Goal: Task Accomplishment & Management: Complete application form

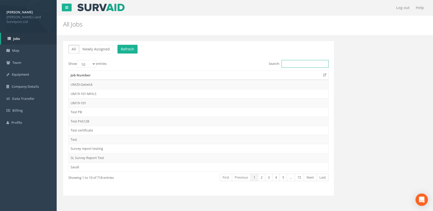
click at [289, 66] on input "Search:" at bounding box center [305, 64] width 47 height 8
click at [290, 65] on input "Search:" at bounding box center [305, 64] width 47 height 8
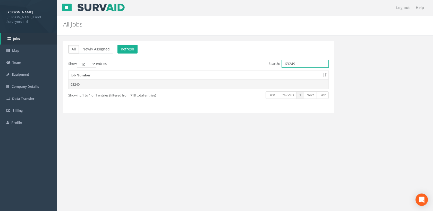
type input "63249"
click at [83, 81] on td "63249" at bounding box center [199, 84] width 260 height 9
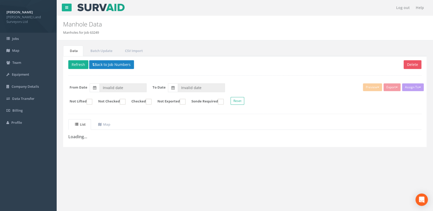
type input "[DATE]"
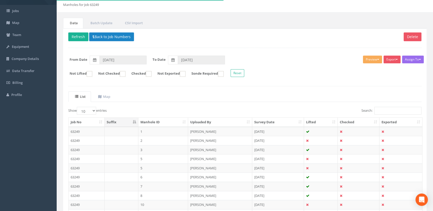
scroll to position [75, 0]
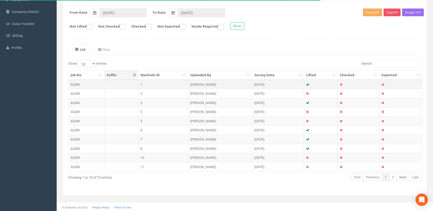
click at [196, 84] on td "[PERSON_NAME]" at bounding box center [220, 84] width 64 height 9
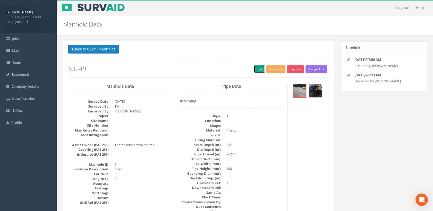
click at [258, 70] on link "Edit" at bounding box center [259, 69] width 11 height 8
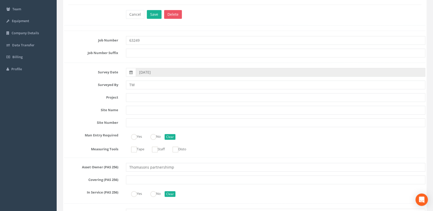
scroll to position [57, 0]
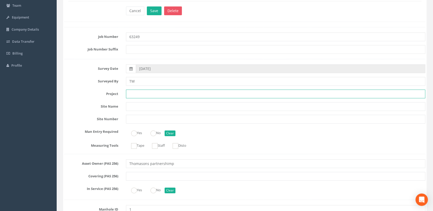
click at [133, 95] on input "text" at bounding box center [276, 94] width 300 height 9
paste input "[STREET_ADDRESS][DATE]"
type input "[STREET_ADDRESS][DATE]"
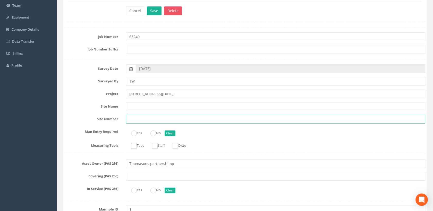
click at [140, 120] on input "text" at bounding box center [276, 119] width 300 height 9
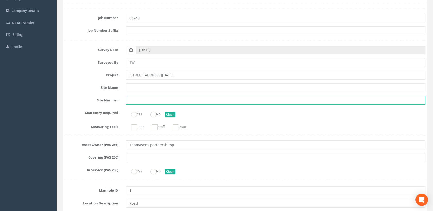
scroll to position [86, 0]
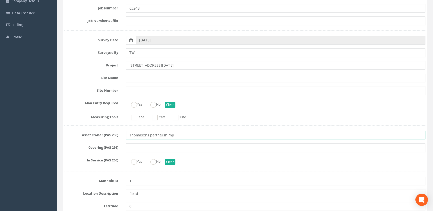
drag, startPoint x: 166, startPoint y: 135, endPoint x: 104, endPoint y: 133, distance: 62.4
click at [104, 133] on div "Asset Owner (PAS 256) Thomasons partnershimp" at bounding box center [245, 135] width 369 height 9
paste input "Partnership Limited"
type input "Thomasons Partnership Limited"
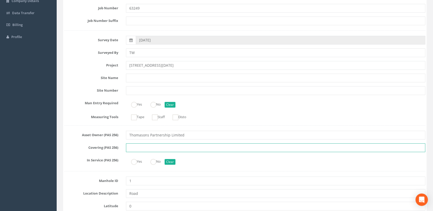
click at [159, 147] on input "text" at bounding box center [276, 148] width 300 height 9
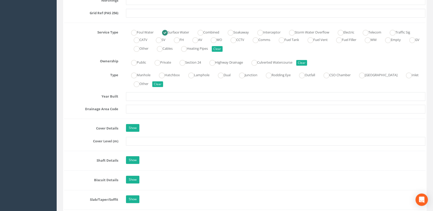
scroll to position [344, 0]
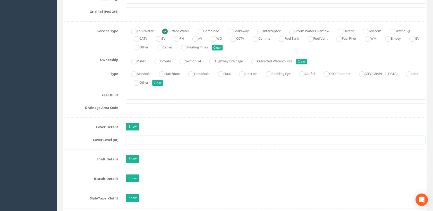
click at [134, 139] on input "text" at bounding box center [276, 140] width 300 height 9
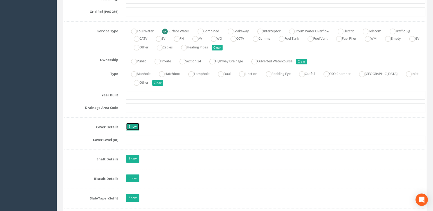
click at [133, 127] on link "Show" at bounding box center [132, 127] width 13 height 8
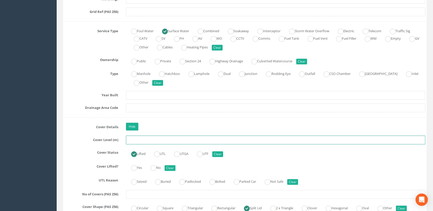
click at [135, 139] on input "text" at bounding box center [276, 140] width 300 height 9
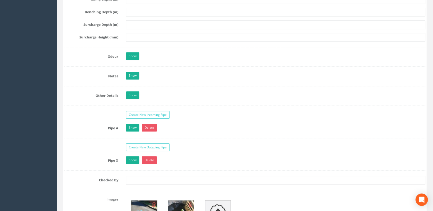
scroll to position [859, 0]
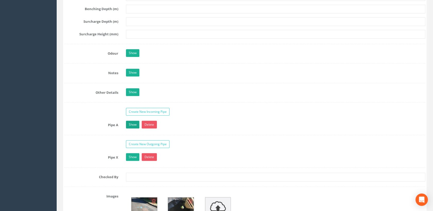
type input "90.94"
drag, startPoint x: 133, startPoint y: 126, endPoint x: 152, endPoint y: 126, distance: 18.6
click at [133, 126] on link "Show" at bounding box center [132, 125] width 13 height 8
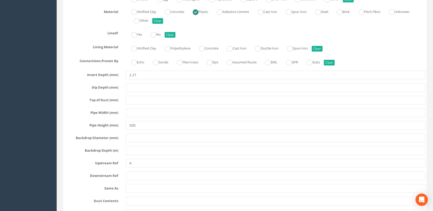
scroll to position [1031, 0]
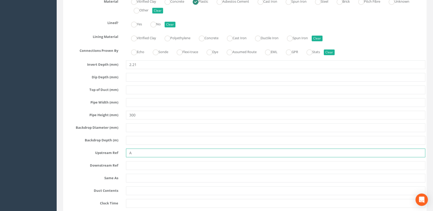
drag, startPoint x: 139, startPoint y: 151, endPoint x: 109, endPoint y: 152, distance: 30.2
click at [109, 152] on div "Upstream Ref A" at bounding box center [245, 153] width 369 height 9
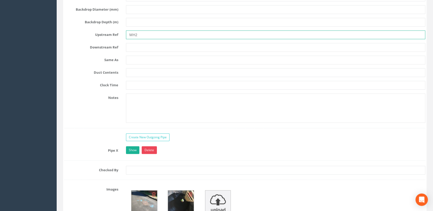
scroll to position [1174, 0]
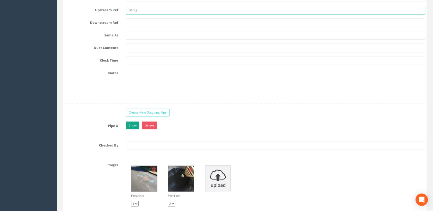
type input "MH2"
click at [135, 123] on link "Show" at bounding box center [132, 126] width 13 height 8
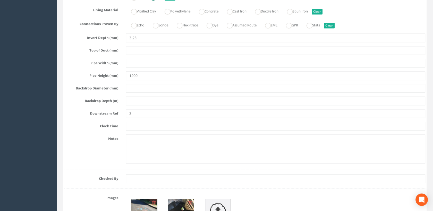
scroll to position [1374, 0]
drag, startPoint x: 135, startPoint y: 110, endPoint x: 124, endPoint y: 110, distance: 11.3
click at [124, 110] on div "3" at bounding box center [275, 112] width 307 height 9
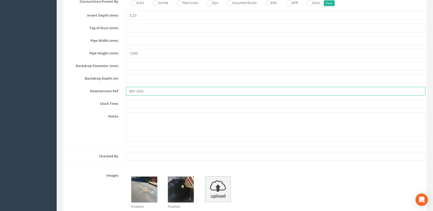
scroll to position [1460, 0]
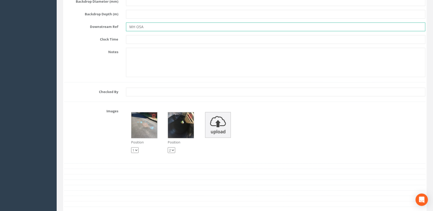
type input "MH OSA"
click at [171, 148] on select "1 2" at bounding box center [171, 150] width 7 height 6
select select "string:1"
click at [168, 147] on select "1 2" at bounding box center [171, 150] width 7 height 6
select select "string:2"
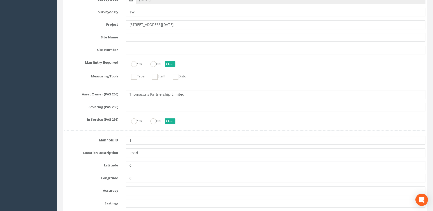
scroll to position [0, 0]
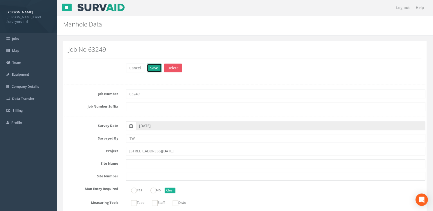
click at [153, 66] on button "Save" at bounding box center [154, 68] width 15 height 9
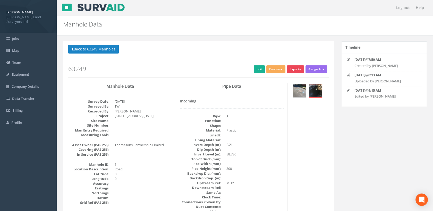
click at [301, 69] on button "Export" at bounding box center [295, 69] width 17 height 8
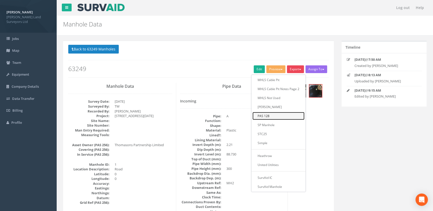
click at [269, 116] on link "PAS 128" at bounding box center [279, 116] width 52 height 8
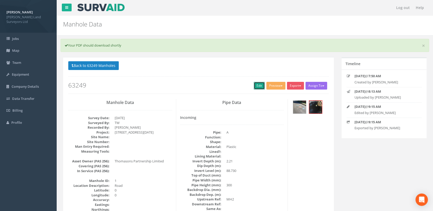
click at [258, 83] on link "Edit" at bounding box center [259, 86] width 11 height 8
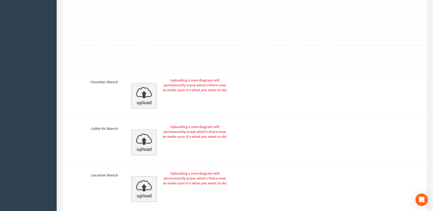
scroll to position [1661, 0]
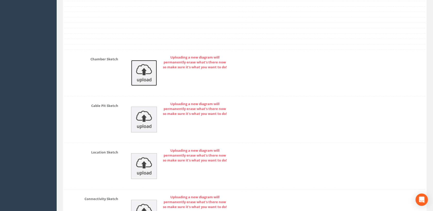
click at [150, 63] on img at bounding box center [144, 73] width 26 height 26
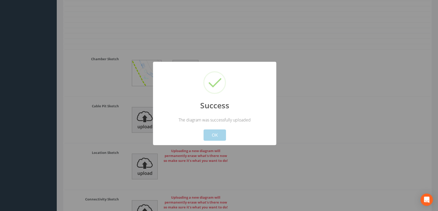
click at [214, 134] on button "OK" at bounding box center [214, 135] width 22 height 11
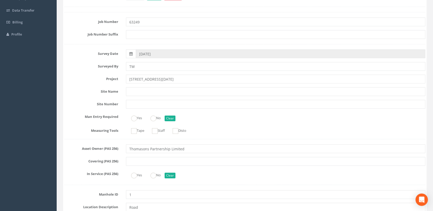
scroll to position [0, 0]
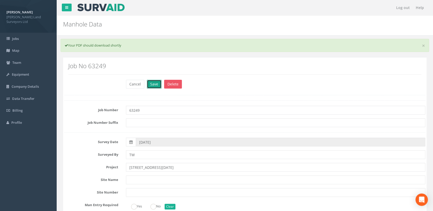
click at [154, 86] on button "Save" at bounding box center [154, 84] width 15 height 9
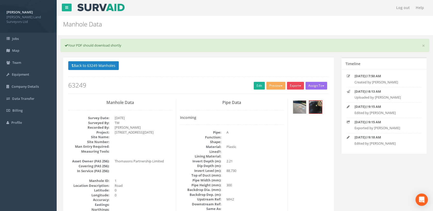
click at [301, 86] on button "Export" at bounding box center [295, 86] width 17 height 8
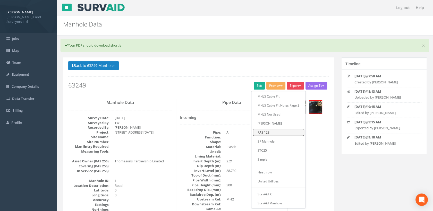
click at [269, 132] on link "PAS 128" at bounding box center [279, 133] width 52 height 8
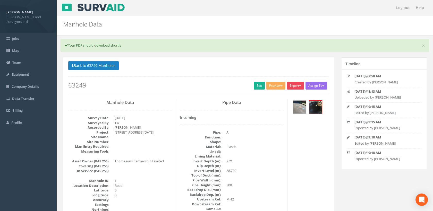
click at [300, 82] on button "Export" at bounding box center [295, 86] width 17 height 8
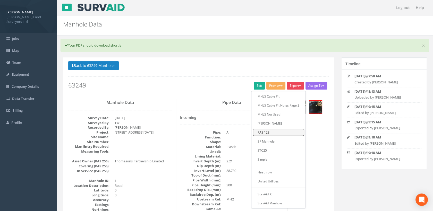
click at [268, 133] on link "PAS 128" at bounding box center [279, 133] width 52 height 8
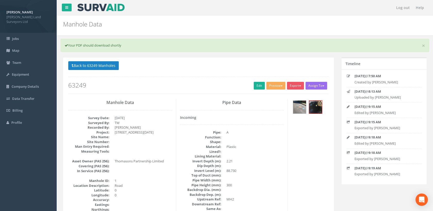
click at [305, 61] on p "Back to 63249 Manholes Back to Map" at bounding box center [198, 66] width 261 height 10
click at [265, 66] on p "Back to 63249 Manholes Back to Map" at bounding box center [198, 66] width 261 height 10
drag, startPoint x: 87, startPoint y: 64, endPoint x: 100, endPoint y: 68, distance: 13.1
click at [88, 64] on button "Back to 63249 Manholes" at bounding box center [93, 65] width 51 height 9
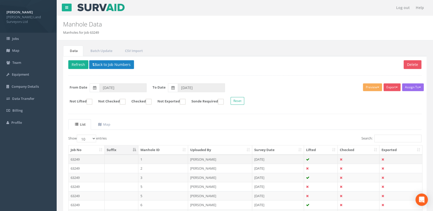
click at [210, 158] on td "[PERSON_NAME]" at bounding box center [220, 159] width 64 height 9
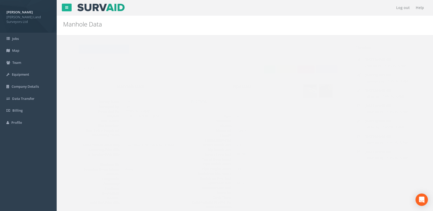
click at [294, 68] on button "Export" at bounding box center [295, 69] width 17 height 8
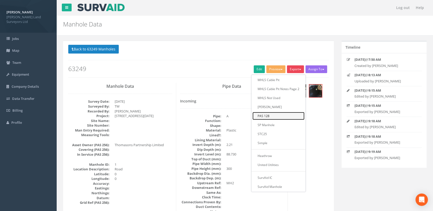
click at [269, 114] on link "PAS 128" at bounding box center [279, 116] width 52 height 8
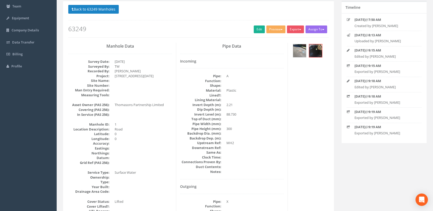
scroll to position [57, 0]
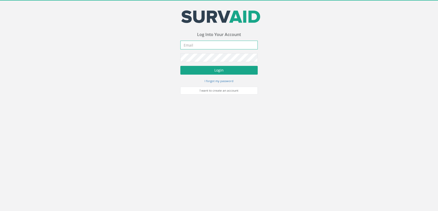
type input "[PERSON_NAME][EMAIL_ADDRESS][DOMAIN_NAME]"
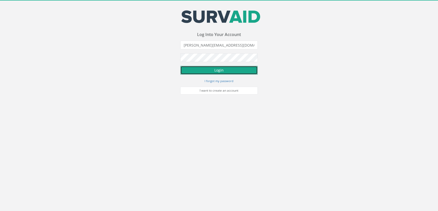
click at [219, 67] on button "Login" at bounding box center [218, 70] width 77 height 9
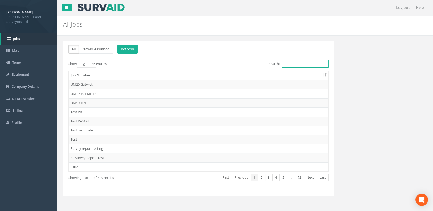
click at [293, 63] on input "Search:" at bounding box center [305, 64] width 47 height 8
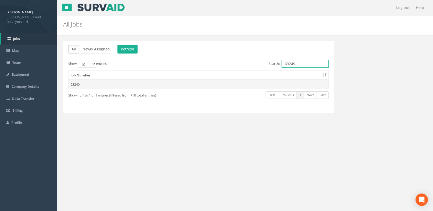
type input "63249"
click at [92, 84] on td "63249" at bounding box center [199, 84] width 260 height 9
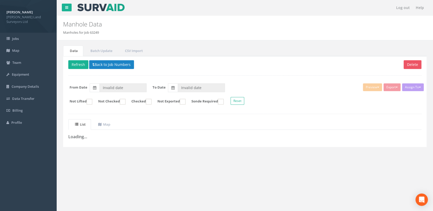
type input "[DATE]"
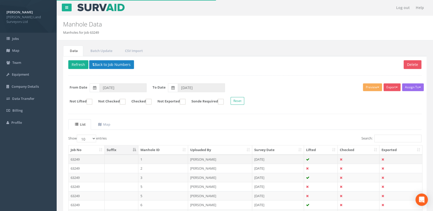
click at [211, 159] on td "[PERSON_NAME]" at bounding box center [220, 159] width 64 height 9
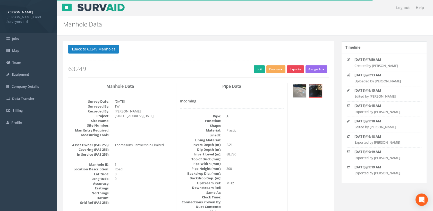
click at [296, 69] on button "Export" at bounding box center [295, 69] width 17 height 8
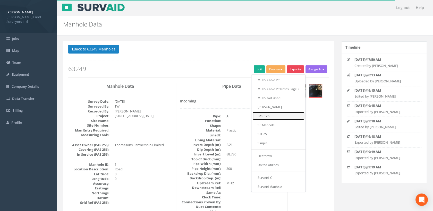
click at [267, 116] on link "PAS 128" at bounding box center [279, 116] width 52 height 8
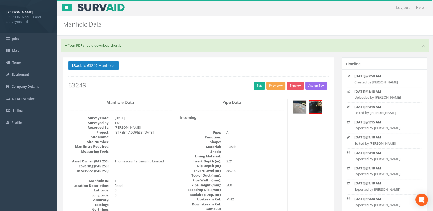
click at [278, 85] on button "Preview" at bounding box center [275, 86] width 19 height 8
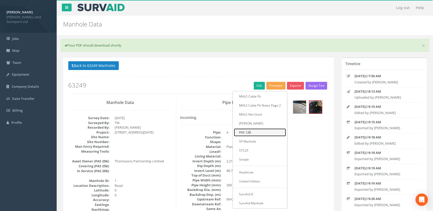
click at [251, 132] on link "PAS 128" at bounding box center [260, 133] width 52 height 8
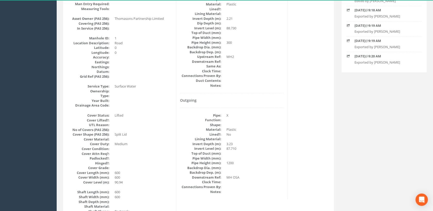
scroll to position [143, 0]
click at [362, 58] on div "11/08/2025 @ 9:20 AM Exported by Peter Kayll" at bounding box center [385, 60] width 69 height 13
click at [349, 55] on icon at bounding box center [348, 55] width 3 height 3
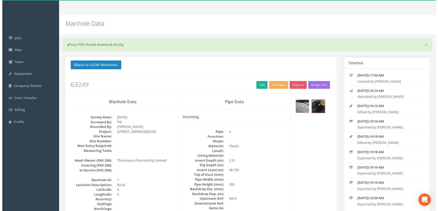
scroll to position [0, 0]
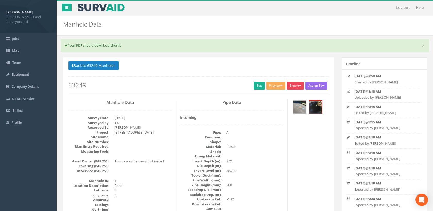
click at [299, 84] on button "Export" at bounding box center [295, 86] width 17 height 8
drag, startPoint x: 333, startPoint y: 102, endPoint x: 338, endPoint y: 69, distance: 33.2
click at [405, 7] on link "Log out" at bounding box center [403, 7] width 19 height 15
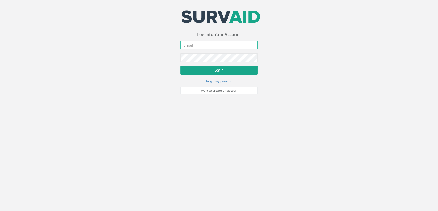
type input "[PERSON_NAME][EMAIL_ADDRESS][DOMAIN_NAME]"
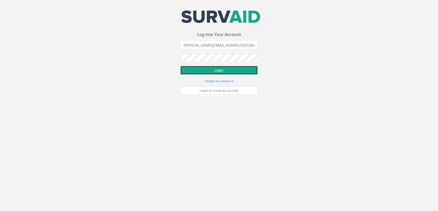
drag, startPoint x: 217, startPoint y: 73, endPoint x: 221, endPoint y: 73, distance: 4.4
click at [219, 73] on button "Login" at bounding box center [218, 70] width 77 height 9
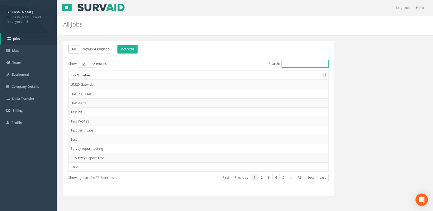
click at [291, 65] on input "Search:" at bounding box center [305, 64] width 47 height 8
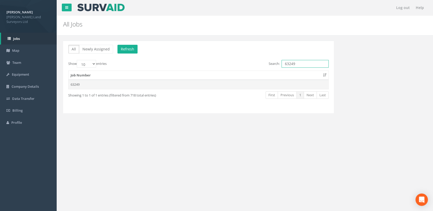
type input "63249"
click at [91, 83] on td "63249" at bounding box center [199, 84] width 260 height 9
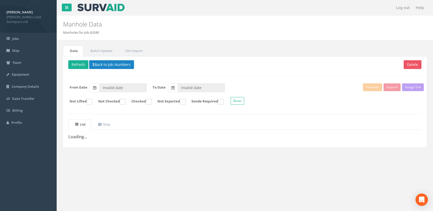
type input "[DATE]"
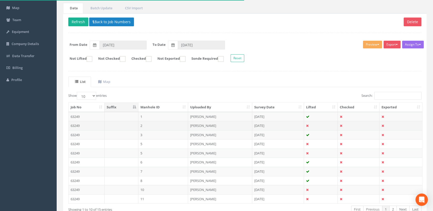
scroll to position [75, 0]
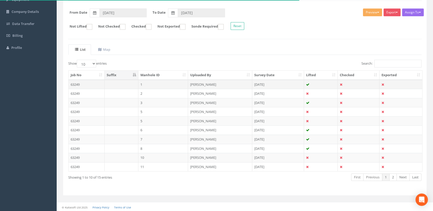
click at [209, 83] on td "[PERSON_NAME]" at bounding box center [220, 84] width 64 height 9
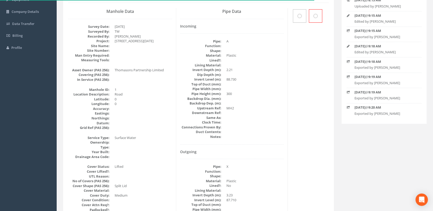
scroll to position [0, 0]
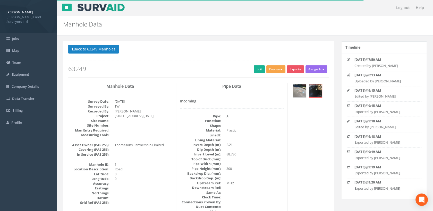
click at [276, 70] on button "Preview" at bounding box center [275, 69] width 19 height 8
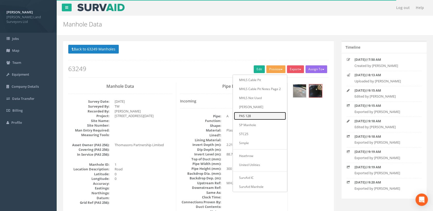
click at [246, 115] on link "PAS 128" at bounding box center [260, 116] width 52 height 8
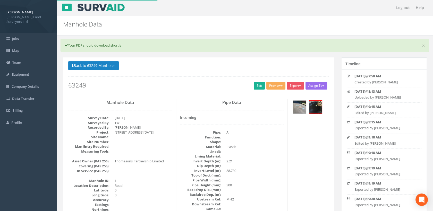
click at [203, 62] on p "Back to 63249 Manholes Back to Map" at bounding box center [198, 66] width 261 height 10
drag, startPoint x: 105, startPoint y: 66, endPoint x: 179, endPoint y: 98, distance: 79.8
click at [105, 66] on button "Back to 63249 Manholes" at bounding box center [93, 65] width 51 height 9
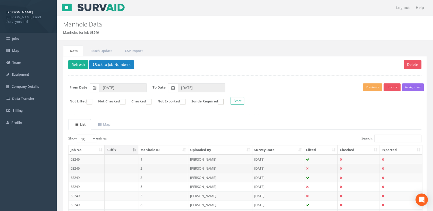
click at [202, 168] on td "[PERSON_NAME]" at bounding box center [220, 168] width 64 height 9
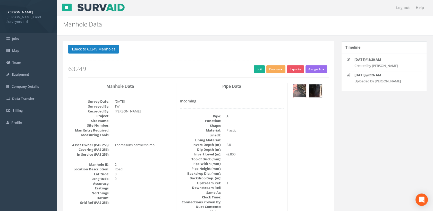
click at [295, 91] on img at bounding box center [299, 91] width 13 height 13
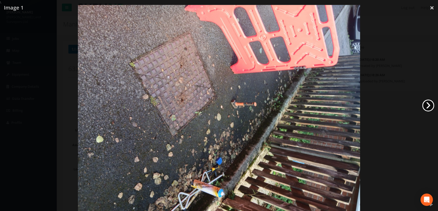
click at [427, 105] on link "›" at bounding box center [428, 106] width 12 height 12
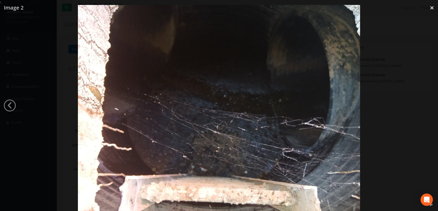
drag, startPoint x: 429, startPoint y: 8, endPoint x: 418, endPoint y: 14, distance: 12.5
click at [429, 8] on link "×" at bounding box center [432, 7] width 12 height 15
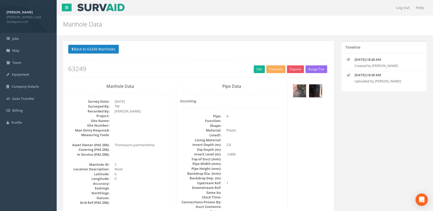
click at [303, 89] on img at bounding box center [299, 91] width 13 height 13
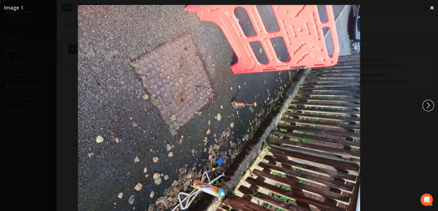
click at [431, 7] on link "×" at bounding box center [432, 7] width 12 height 15
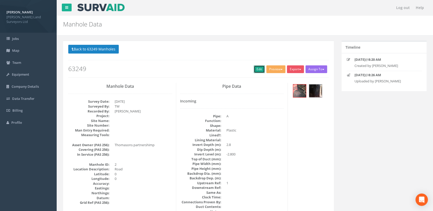
click at [259, 70] on link "Edit" at bounding box center [259, 69] width 11 height 8
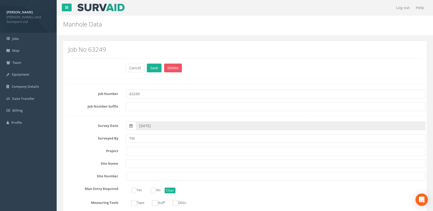
scroll to position [57, 0]
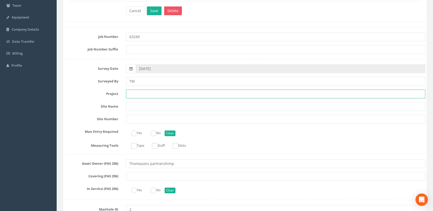
click at [139, 95] on input "text" at bounding box center [276, 94] width 300 height 9
paste input "[STREET_ADDRESS][DATE]"
type input "[STREET_ADDRESS][DATE]"
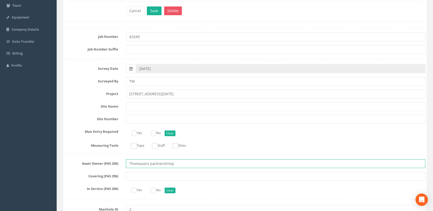
drag, startPoint x: 175, startPoint y: 164, endPoint x: 163, endPoint y: 147, distance: 20.7
click at [119, 160] on div "Asset Owner (PAS 256) Thomasons partnershimp" at bounding box center [245, 164] width 369 height 9
paste input "Partnership Limited"
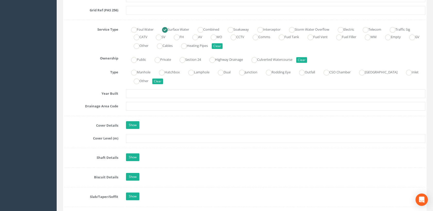
scroll to position [372, 0]
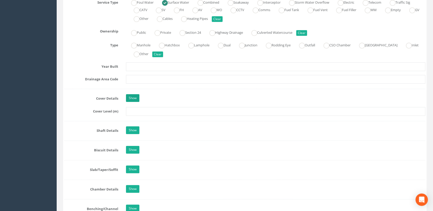
type input "Thomasons Partnership Limited"
drag, startPoint x: 133, startPoint y: 100, endPoint x: 135, endPoint y: 104, distance: 4.7
click at [133, 100] on link "Show" at bounding box center [132, 98] width 13 height 8
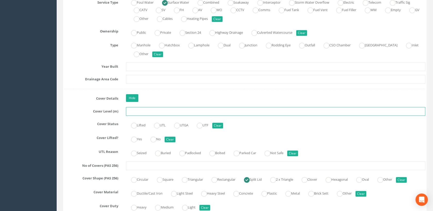
click at [136, 112] on input "text" at bounding box center [276, 111] width 300 height 9
click at [137, 123] on label "Lifted" at bounding box center [136, 124] width 20 height 7
radio input "true"
click at [137, 111] on input "text" at bounding box center [276, 111] width 300 height 9
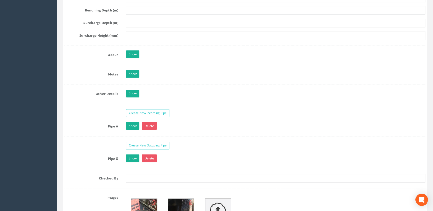
scroll to position [916, 0]
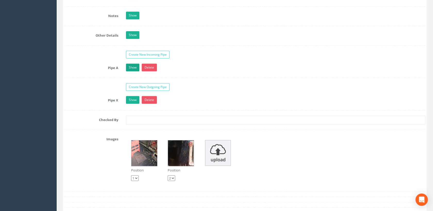
type input "90.45"
click at [134, 65] on link "Show" at bounding box center [132, 68] width 13 height 8
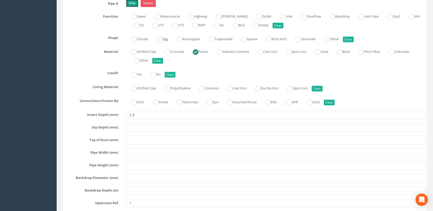
scroll to position [1002, 0]
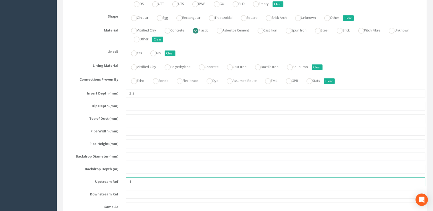
drag, startPoint x: 137, startPoint y: 178, endPoint x: 119, endPoint y: 176, distance: 18.7
click at [119, 178] on div "Upstream Ref 1" at bounding box center [245, 182] width 369 height 9
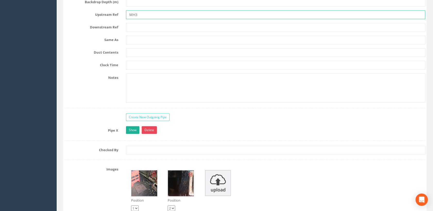
scroll to position [1174, 0]
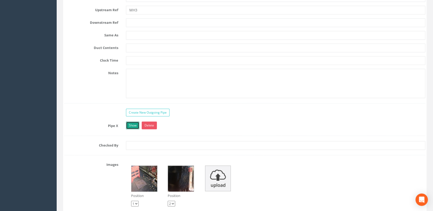
click at [134, 122] on link "Show" at bounding box center [132, 126] width 13 height 8
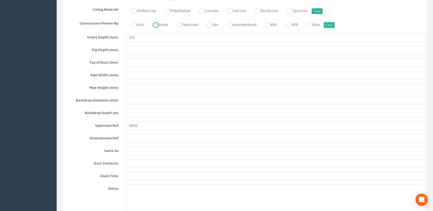
scroll to position [1060, 0]
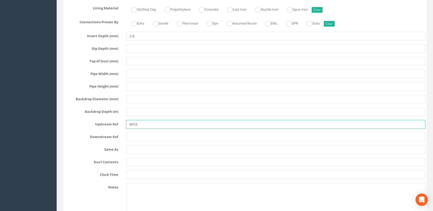
click at [143, 121] on input "MH3" at bounding box center [276, 124] width 300 height 9
type input "MH1"
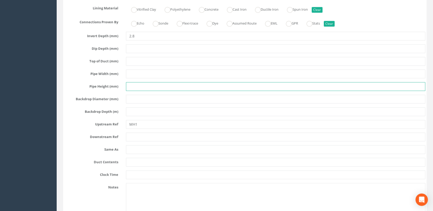
click at [138, 85] on input "text" at bounding box center [276, 86] width 300 height 9
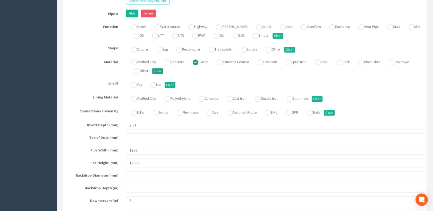
scroll to position [1317, 0]
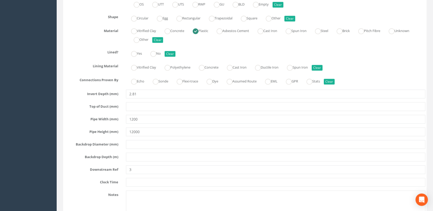
type input "1200"
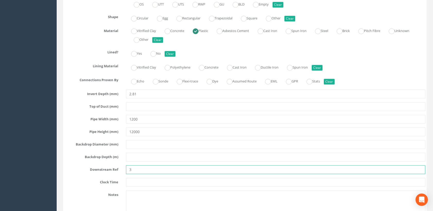
click at [129, 168] on input "3" at bounding box center [276, 169] width 300 height 9
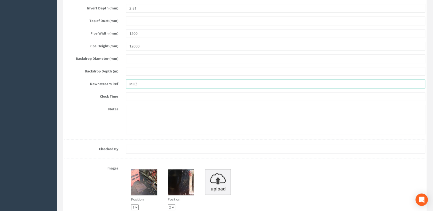
scroll to position [1460, 0]
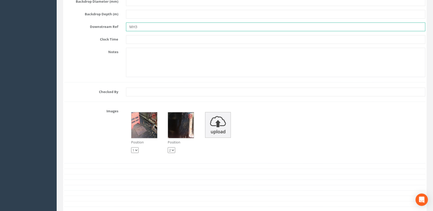
type input "MH3"
click at [173, 147] on select "1 2" at bounding box center [171, 150] width 7 height 6
select select "string:1"
click at [168, 147] on select "1 2" at bounding box center [171, 150] width 7 height 6
select select "string:2"
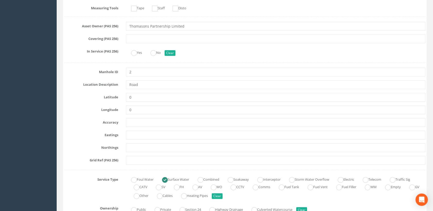
scroll to position [0, 0]
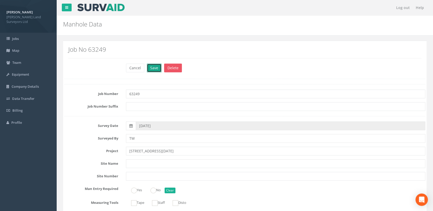
click at [156, 69] on button "Save" at bounding box center [154, 68] width 15 height 9
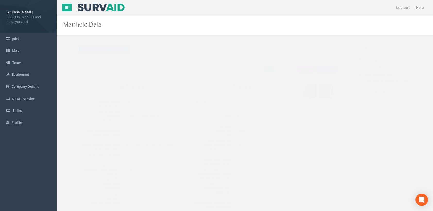
click at [106, 50] on button "Back to 63249 Manholes" at bounding box center [93, 49] width 51 height 9
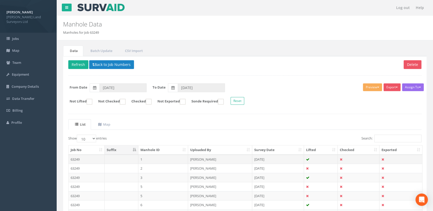
click at [200, 158] on td "[PERSON_NAME]" at bounding box center [220, 159] width 64 height 9
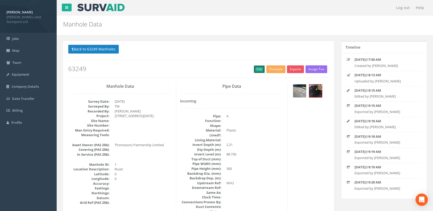
click at [259, 69] on link "Edit" at bounding box center [259, 69] width 11 height 8
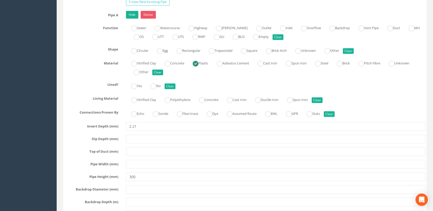
scroll to position [1002, 0]
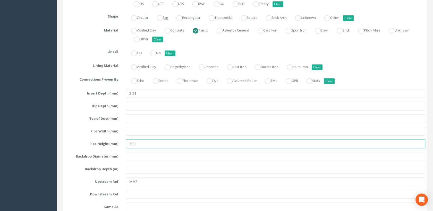
click at [122, 141] on div "Pipe Height (mm) 300" at bounding box center [245, 144] width 369 height 9
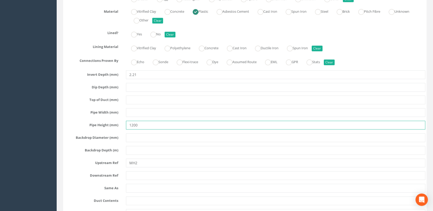
scroll to position [1031, 0]
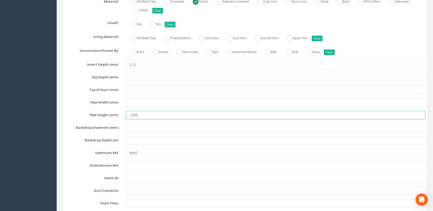
type input "1200"
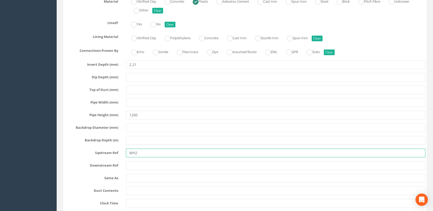
click at [143, 153] on input "MH2" at bounding box center [276, 153] width 300 height 9
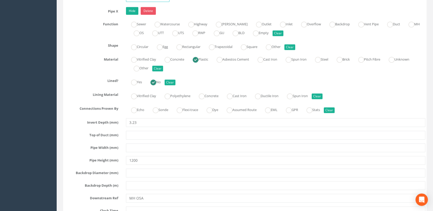
scroll to position [1346, 0]
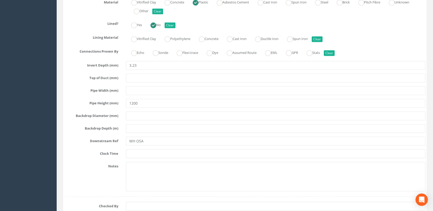
type input "MH OSA"
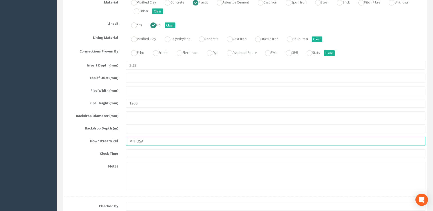
click at [149, 140] on input "MH OSA" at bounding box center [276, 141] width 300 height 9
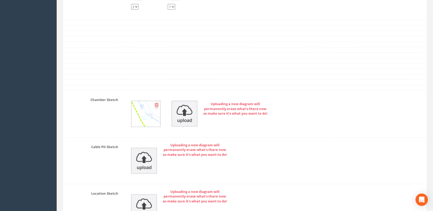
scroll to position [1604, 0]
type input "MH2"
click at [182, 117] on img at bounding box center [185, 114] width 26 height 26
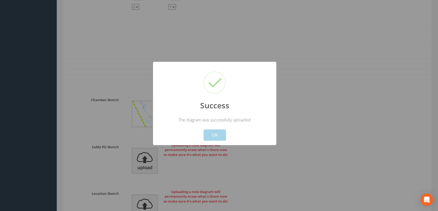
drag, startPoint x: 217, startPoint y: 134, endPoint x: 218, endPoint y: 121, distance: 13.4
click at [218, 132] on button "OK" at bounding box center [214, 135] width 22 height 11
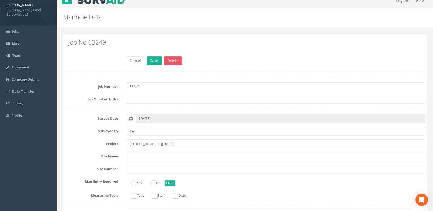
scroll to position [29, 0]
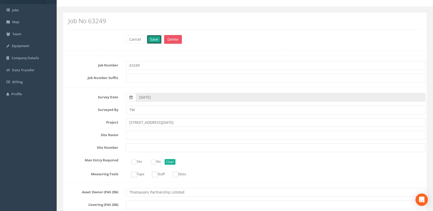
click at [153, 42] on button "Save" at bounding box center [154, 39] width 15 height 9
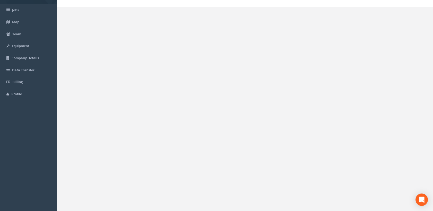
click at [278, 41] on button "Preview" at bounding box center [275, 41] width 19 height 8
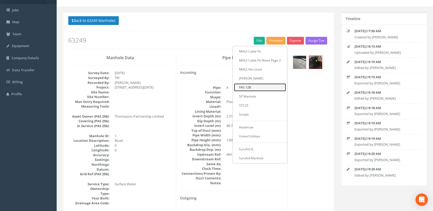
click at [248, 88] on link "PAS 128" at bounding box center [260, 88] width 52 height 8
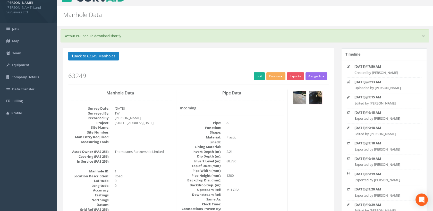
scroll to position [0, 0]
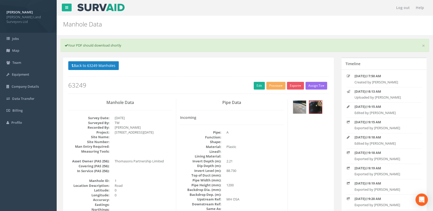
click at [272, 87] on button "Preview" at bounding box center [275, 86] width 19 height 8
drag, startPoint x: 256, startPoint y: 59, endPoint x: 267, endPoint y: 61, distance: 11.2
click at [406, 8] on link "Log out" at bounding box center [403, 7] width 19 height 15
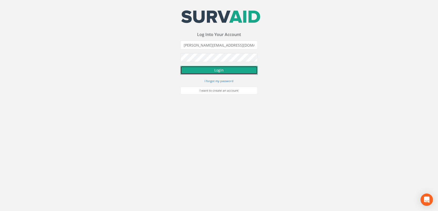
click at [231, 68] on button "Login" at bounding box center [218, 70] width 77 height 9
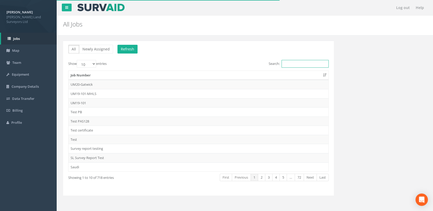
click at [289, 64] on input "Search:" at bounding box center [305, 64] width 47 height 8
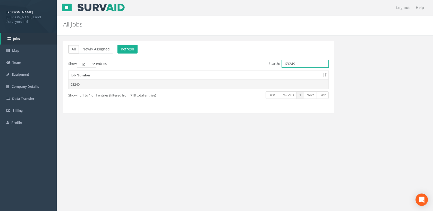
type input "63249"
click at [84, 86] on td "63249" at bounding box center [199, 84] width 260 height 9
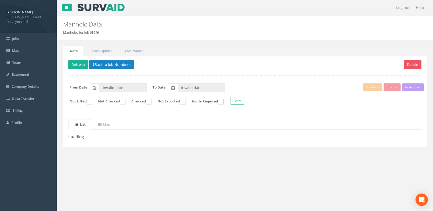
type input "[DATE]"
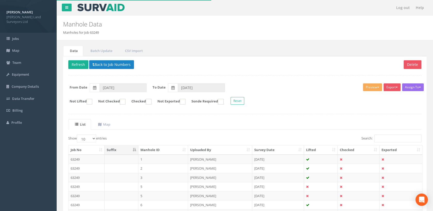
drag, startPoint x: 148, startPoint y: 159, endPoint x: 155, endPoint y: 158, distance: 7.0
click at [148, 159] on td "1" at bounding box center [163, 159] width 50 height 9
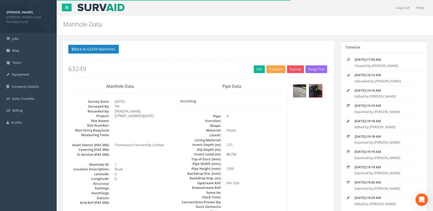
click at [270, 71] on button "Preview" at bounding box center [275, 69] width 19 height 8
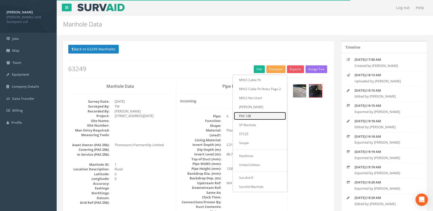
click at [249, 116] on link "PAS 128" at bounding box center [260, 116] width 52 height 8
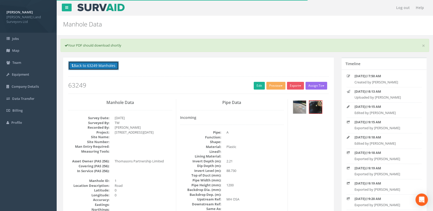
click at [105, 64] on button "Back to 63249 Manholes" at bounding box center [93, 65] width 51 height 9
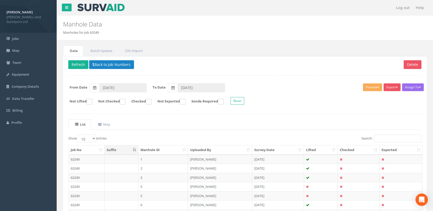
click at [189, 169] on td "[PERSON_NAME]" at bounding box center [220, 168] width 64 height 9
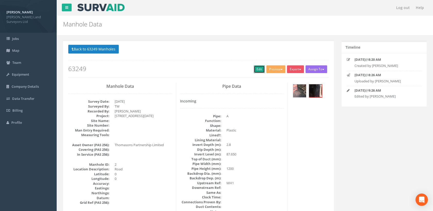
click at [259, 71] on link "Edit" at bounding box center [259, 69] width 11 height 8
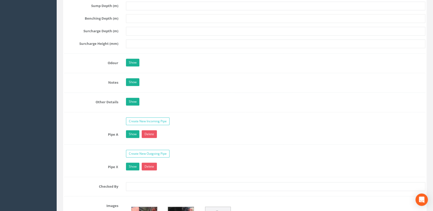
scroll to position [716, 0]
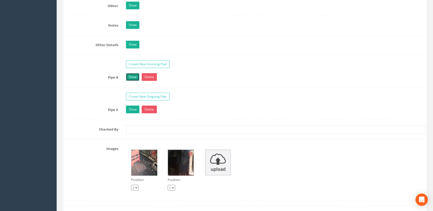
click at [132, 74] on link "Show" at bounding box center [132, 77] width 13 height 8
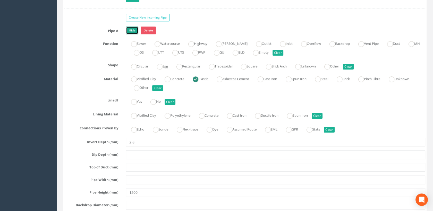
scroll to position [802, 0]
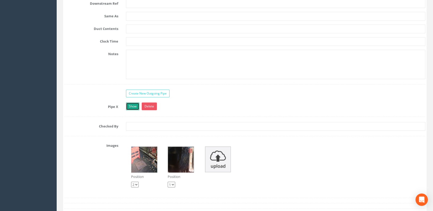
click at [134, 104] on link "Show" at bounding box center [132, 107] width 13 height 8
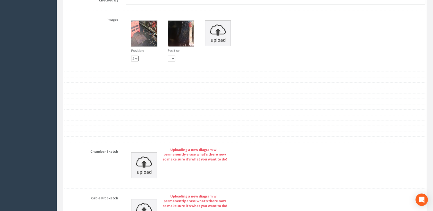
scroll to position [1346, 0]
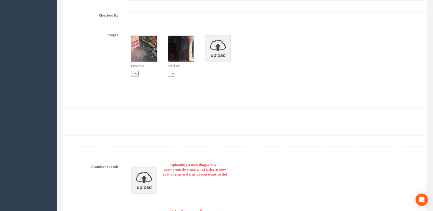
click at [173, 73] on select "1 2" at bounding box center [171, 74] width 7 height 6
click at [168, 71] on select "1 2" at bounding box center [171, 74] width 7 height 6
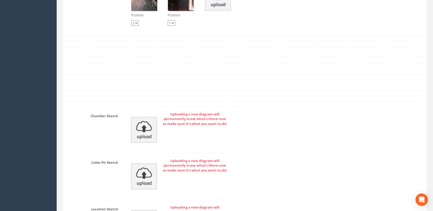
scroll to position [1432, 0]
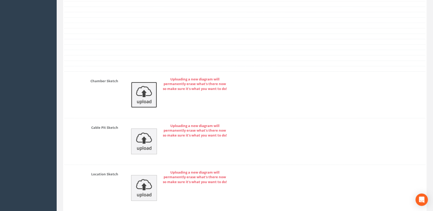
click at [149, 92] on img at bounding box center [144, 95] width 26 height 26
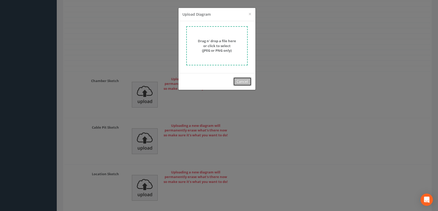
click at [244, 83] on button "Cancel" at bounding box center [242, 81] width 18 height 9
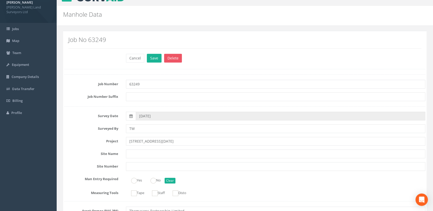
scroll to position [0, 0]
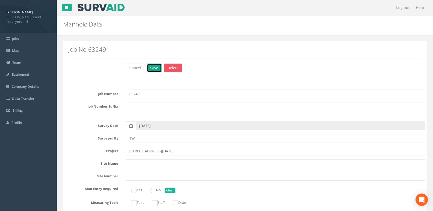
click at [157, 66] on button "Save" at bounding box center [154, 68] width 15 height 9
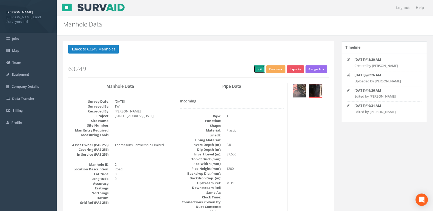
click at [261, 69] on link "Edit" at bounding box center [259, 69] width 11 height 8
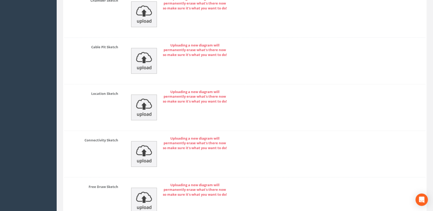
scroll to position [1429, 0]
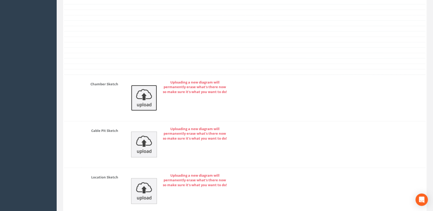
click at [139, 92] on img at bounding box center [144, 98] width 26 height 26
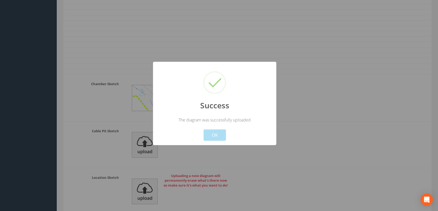
drag, startPoint x: 214, startPoint y: 131, endPoint x: 214, endPoint y: 122, distance: 9.5
click at [214, 130] on button "OK" at bounding box center [214, 135] width 22 height 11
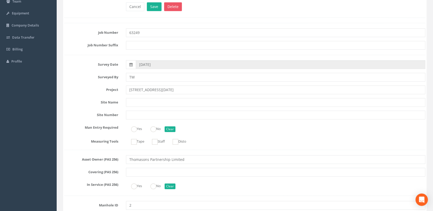
scroll to position [0, 0]
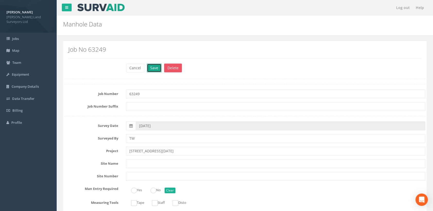
drag, startPoint x: 153, startPoint y: 65, endPoint x: 158, endPoint y: 73, distance: 9.1
click at [153, 65] on button "Save" at bounding box center [154, 68] width 15 height 9
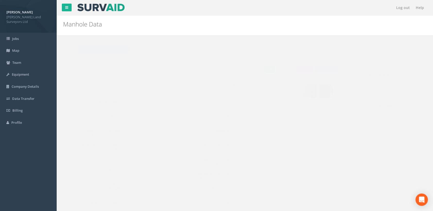
click at [300, 68] on button "Export" at bounding box center [295, 69] width 17 height 8
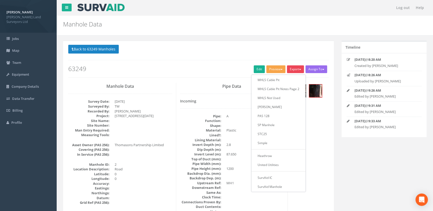
click at [280, 66] on button "Preview" at bounding box center [275, 69] width 19 height 8
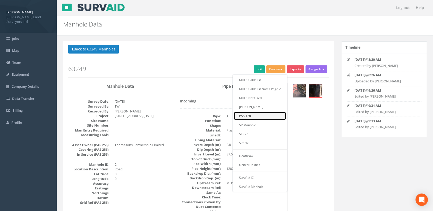
click at [247, 115] on link "PAS 128" at bounding box center [260, 116] width 52 height 8
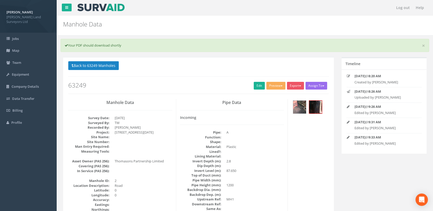
click at [91, 45] on div "× Your PDF should download shortly" at bounding box center [245, 45] width 369 height 13
click at [409, 9] on link "Log out" at bounding box center [403, 7] width 19 height 15
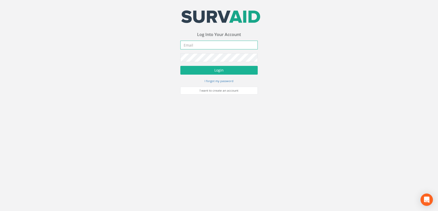
type input "[PERSON_NAME][EMAIL_ADDRESS][DOMAIN_NAME]"
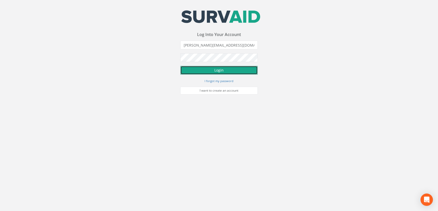
click at [237, 69] on button "Login" at bounding box center [218, 70] width 77 height 9
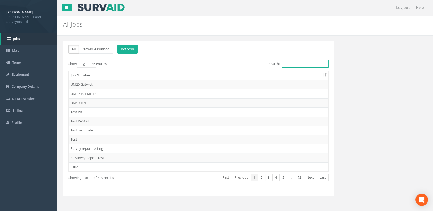
click at [291, 64] on input "Search:" at bounding box center [305, 64] width 47 height 8
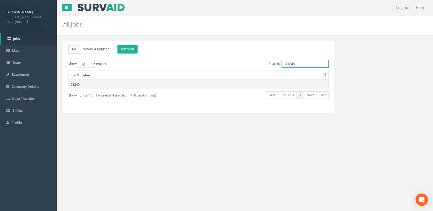
type input "63249"
click at [98, 88] on td "63249" at bounding box center [199, 84] width 260 height 9
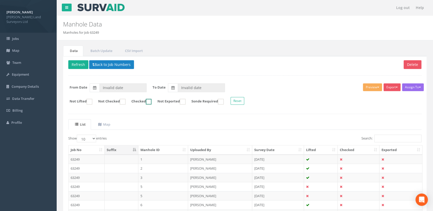
type input "[DATE]"
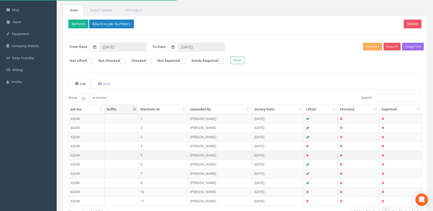
scroll to position [57, 0]
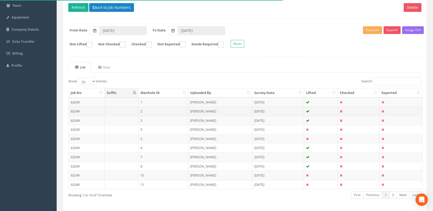
click at [207, 112] on td "[PERSON_NAME]" at bounding box center [220, 111] width 64 height 9
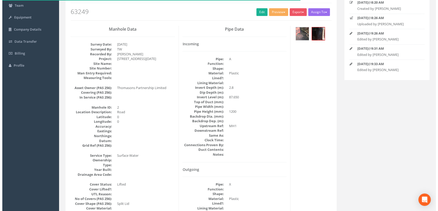
scroll to position [0, 0]
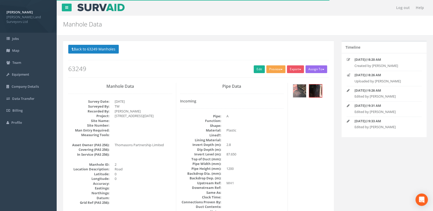
click at [281, 70] on span "button" at bounding box center [282, 69] width 2 height 1
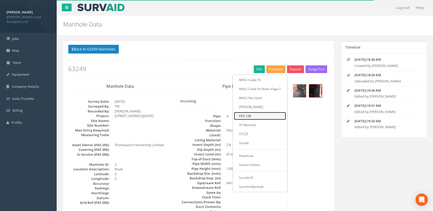
click at [246, 116] on link "PAS 128" at bounding box center [260, 116] width 52 height 8
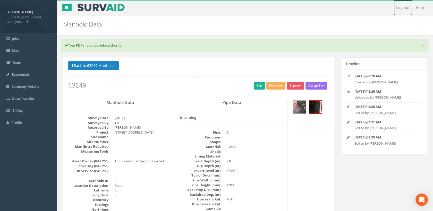
click at [406, 8] on link "Log out" at bounding box center [403, 7] width 19 height 15
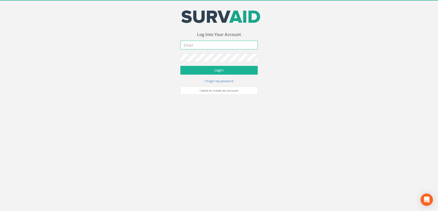
type input "[PERSON_NAME][EMAIL_ADDRESS][DOMAIN_NAME]"
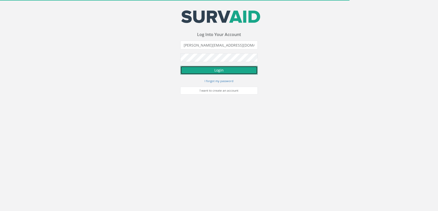
click at [212, 71] on button "Login" at bounding box center [218, 70] width 77 height 9
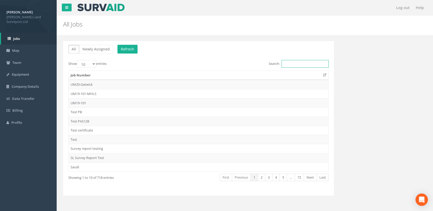
click at [288, 65] on input "Search:" at bounding box center [305, 64] width 47 height 8
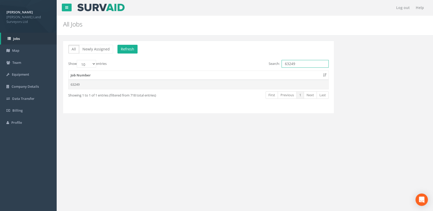
type input "63249"
click at [92, 86] on td "63249" at bounding box center [199, 84] width 260 height 9
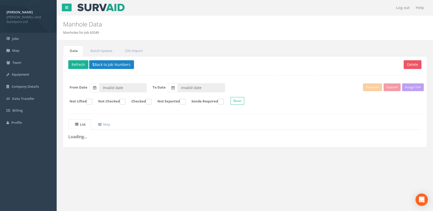
type input "[DATE]"
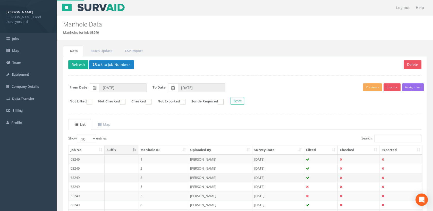
scroll to position [75, 0]
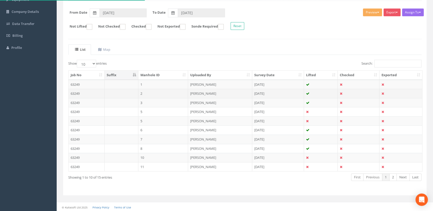
click at [205, 90] on td "[PERSON_NAME]" at bounding box center [220, 93] width 64 height 9
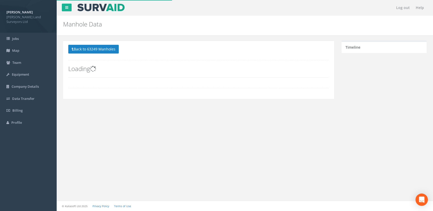
scroll to position [0, 0]
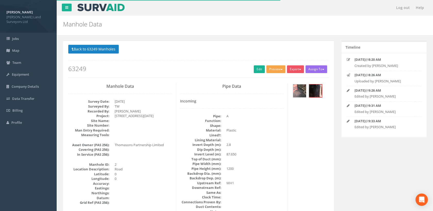
click at [273, 71] on button "Preview" at bounding box center [275, 69] width 19 height 8
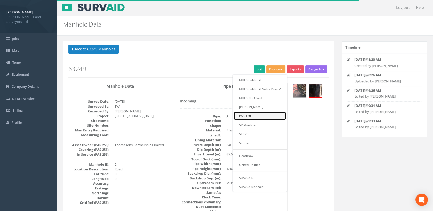
click at [250, 114] on link "PAS 128" at bounding box center [260, 116] width 52 height 8
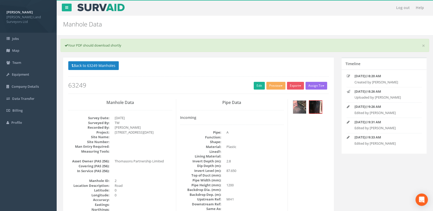
click at [242, 65] on p "Back to 63249 Manholes Back to Map" at bounding box center [198, 66] width 261 height 10
click at [101, 68] on button "Back to 63249 Manholes" at bounding box center [93, 65] width 51 height 9
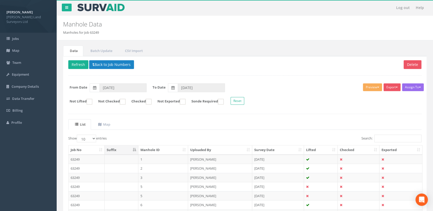
click at [209, 63] on p "Delete Refresh Back to Job Numbers" at bounding box center [244, 65] width 353 height 10
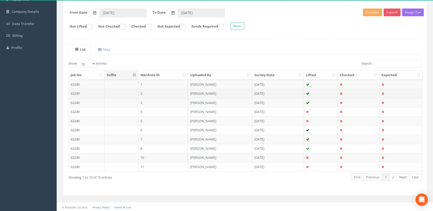
click at [212, 92] on td "[PERSON_NAME]" at bounding box center [220, 93] width 64 height 9
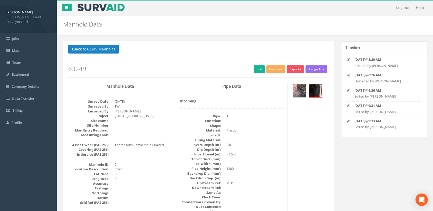
drag, startPoint x: 269, startPoint y: 51, endPoint x: 276, endPoint y: 55, distance: 7.9
click at [270, 50] on p "Back to 63249 Manholes Back to Map" at bounding box center [198, 50] width 261 height 10
click at [299, 71] on button "Export" at bounding box center [295, 69] width 17 height 8
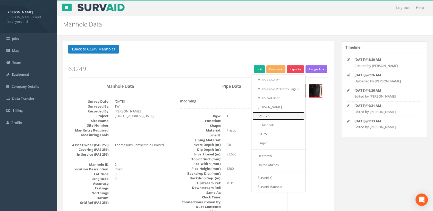
click at [268, 116] on link "PAS 128" at bounding box center [279, 116] width 52 height 8
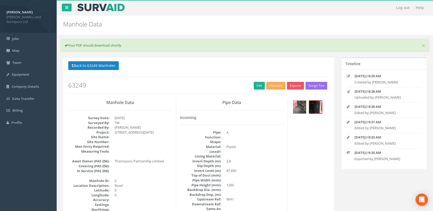
click at [93, 62] on button "Back to 63249 Manholes" at bounding box center [93, 65] width 51 height 9
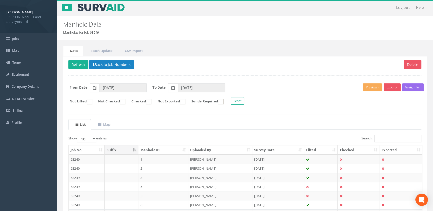
drag, startPoint x: 195, startPoint y: 175, endPoint x: 198, endPoint y: 174, distance: 3.3
click at [196, 175] on td "[PERSON_NAME]" at bounding box center [220, 177] width 64 height 9
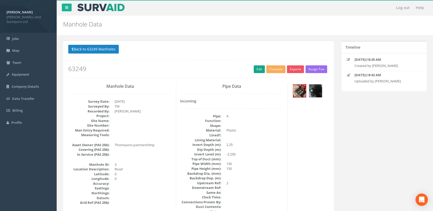
drag, startPoint x: 279, startPoint y: 131, endPoint x: 257, endPoint y: 70, distance: 65.0
click at [280, 130] on dd "Plastic" at bounding box center [255, 130] width 57 height 5
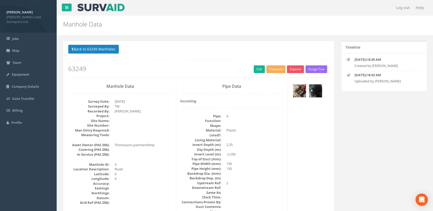
click at [302, 93] on img at bounding box center [299, 91] width 13 height 13
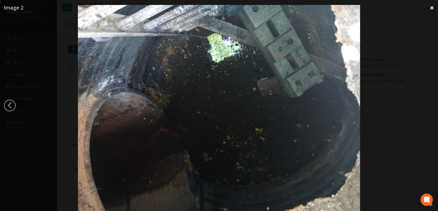
click at [430, 7] on link "×" at bounding box center [432, 7] width 12 height 15
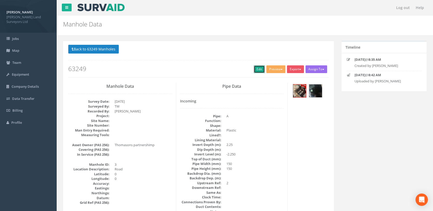
click at [261, 66] on link "Edit" at bounding box center [259, 69] width 11 height 8
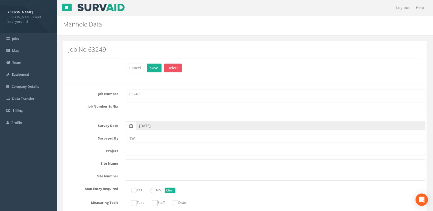
scroll to position [86, 0]
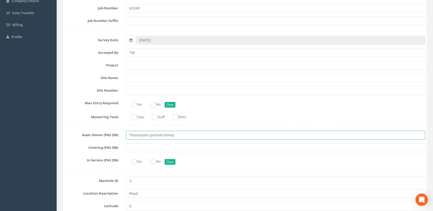
drag, startPoint x: 182, startPoint y: 135, endPoint x: 118, endPoint y: 132, distance: 64.2
click at [118, 132] on div "Asset Owner (PAS 256) Thomasons partnershimp" at bounding box center [245, 135] width 369 height 9
paste input "Partnership Limited"
type input "Thomasons Partnership Limited"
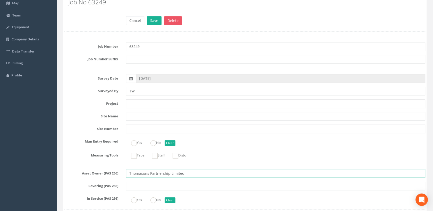
scroll to position [57, 0]
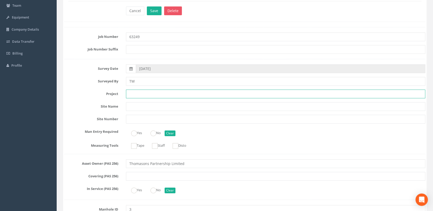
click at [144, 91] on input "text" at bounding box center [276, 94] width 300 height 9
paste input "[STREET_ADDRESS][DATE]"
type input "[STREET_ADDRESS][DATE]"
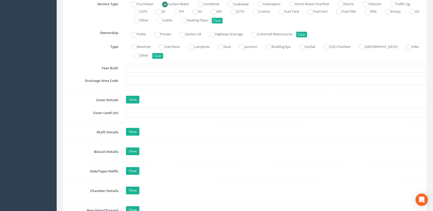
scroll to position [372, 0]
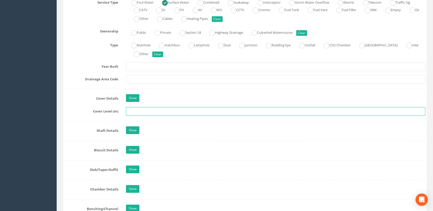
click at [140, 113] on input "text" at bounding box center [276, 111] width 300 height 9
click at [134, 98] on link "Show" at bounding box center [132, 98] width 13 height 8
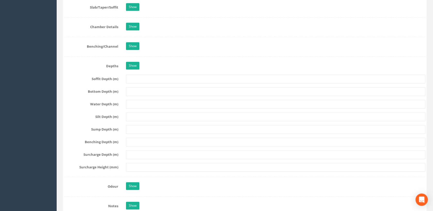
scroll to position [802, 0]
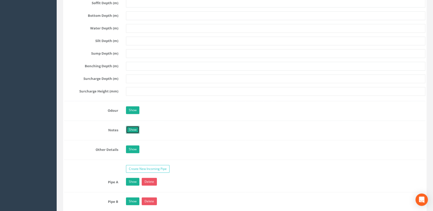
click at [136, 129] on link "Show" at bounding box center [132, 130] width 13 height 8
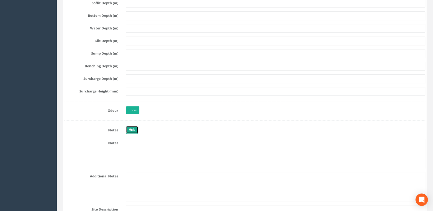
click at [135, 129] on link "Hide" at bounding box center [132, 130] width 12 height 8
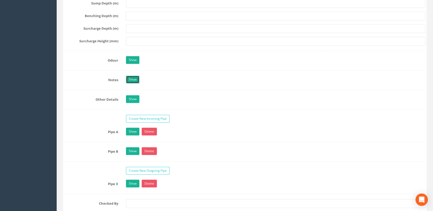
scroll to position [859, 0]
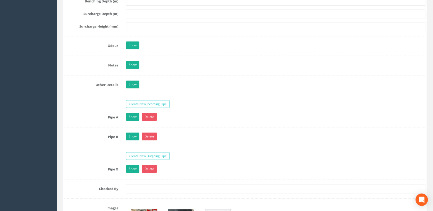
scroll to position [888, 0]
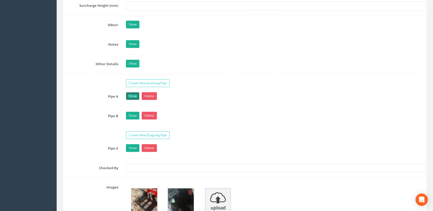
click at [131, 95] on link "Show" at bounding box center [132, 96] width 13 height 8
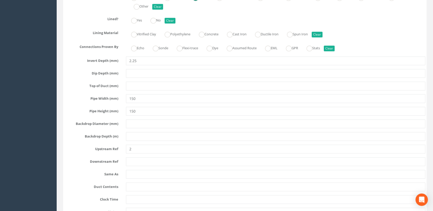
scroll to position [1060, 0]
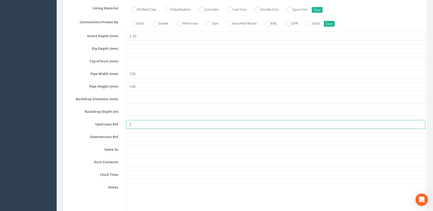
click at [122, 123] on div "2" at bounding box center [275, 124] width 307 height 9
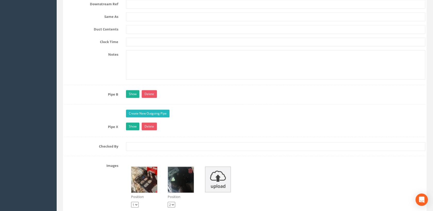
scroll to position [1203, 0]
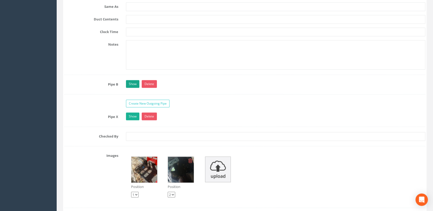
type input "MH4"
click at [136, 83] on link "Show" at bounding box center [132, 84] width 13 height 8
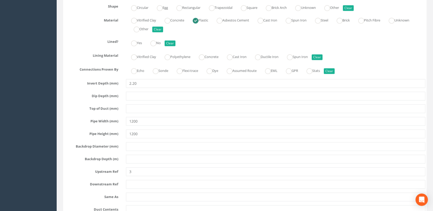
scroll to position [1346, 0]
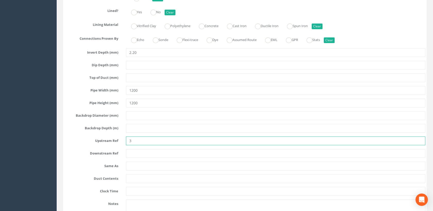
click at [121, 139] on div "Upstream Ref 3" at bounding box center [245, 141] width 369 height 9
click at [135, 139] on input "3" at bounding box center [276, 141] width 300 height 9
drag, startPoint x: 137, startPoint y: 139, endPoint x: 125, endPoint y: 138, distance: 11.9
click at [125, 138] on div "3" at bounding box center [275, 141] width 307 height 9
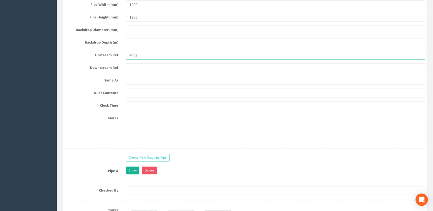
scroll to position [1489, 0]
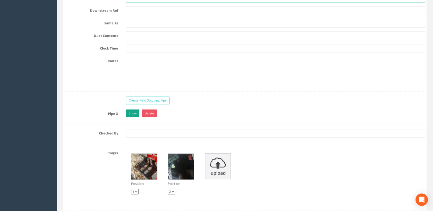
type input "MH2"
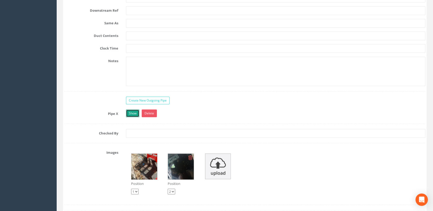
click at [138, 110] on link "Show" at bounding box center [132, 114] width 13 height 8
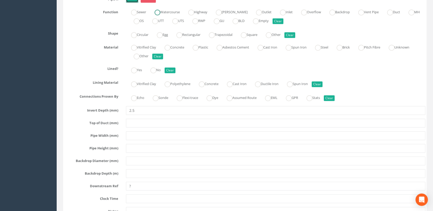
scroll to position [1632, 0]
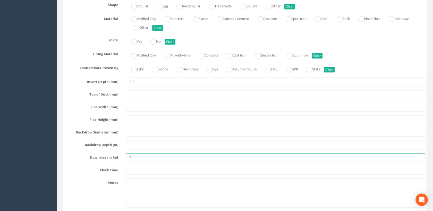
drag, startPoint x: 138, startPoint y: 155, endPoint x: 124, endPoint y: 153, distance: 14.0
click at [124, 153] on div "?" at bounding box center [275, 157] width 307 height 9
type input "River"
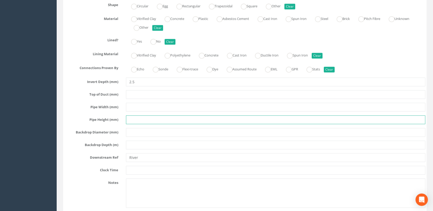
click at [135, 115] on input "text" at bounding box center [276, 119] width 300 height 9
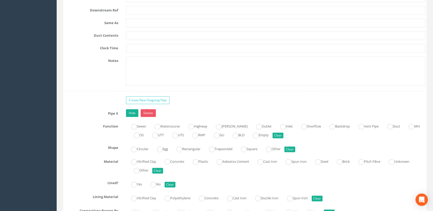
scroll to position [1575, 0]
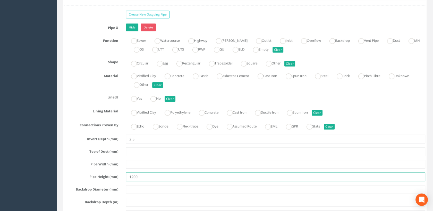
type input "1200"
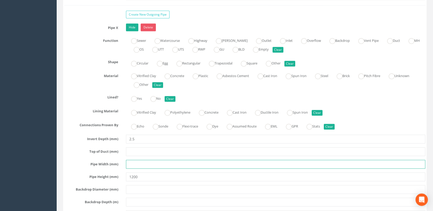
click at [136, 160] on input "text" at bounding box center [276, 164] width 300 height 9
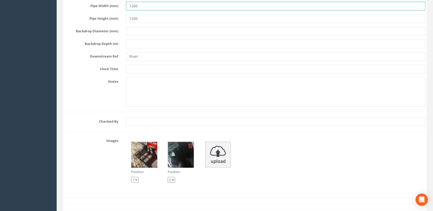
scroll to position [1775, 0]
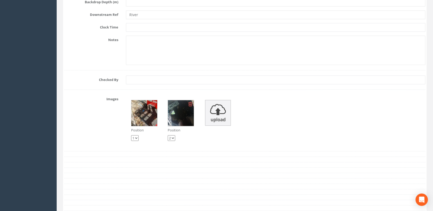
type input "1200"
click at [173, 136] on select "1 2" at bounding box center [171, 138] width 7 height 6
select select "string:1"
click at [168, 135] on select "1 2" at bounding box center [171, 138] width 7 height 6
select select "string:2"
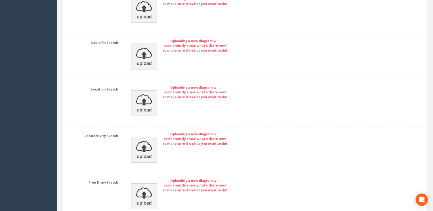
scroll to position [2056, 0]
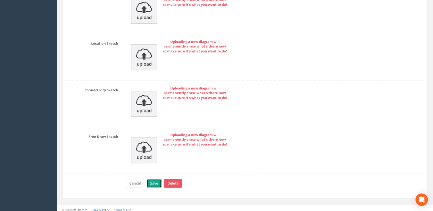
drag, startPoint x: 147, startPoint y: 180, endPoint x: 153, endPoint y: 180, distance: 5.2
click at [148, 180] on button "Save" at bounding box center [154, 183] width 15 height 9
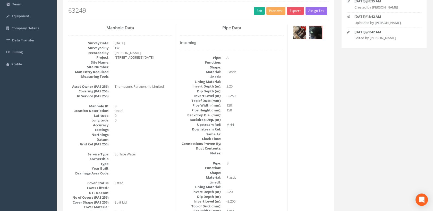
scroll to position [0, 0]
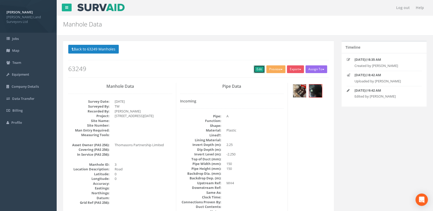
click at [262, 69] on link "Edit" at bounding box center [259, 69] width 11 height 8
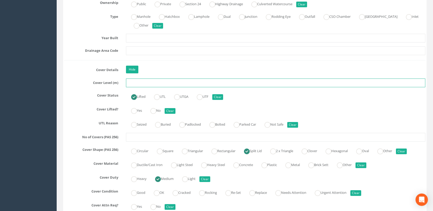
click at [138, 84] on input "text" at bounding box center [276, 83] width 300 height 9
type input "89.89"
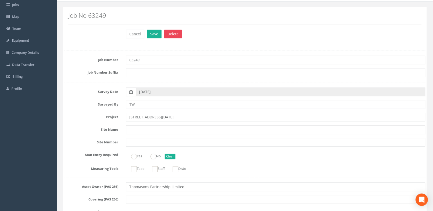
scroll to position [0, 0]
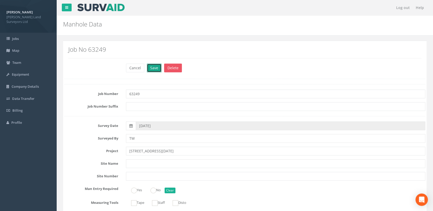
click at [151, 68] on button "Save" at bounding box center [154, 68] width 15 height 9
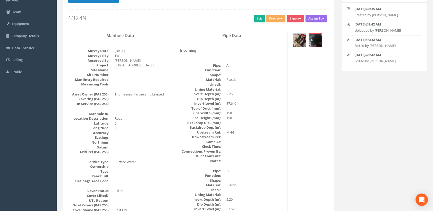
scroll to position [29, 0]
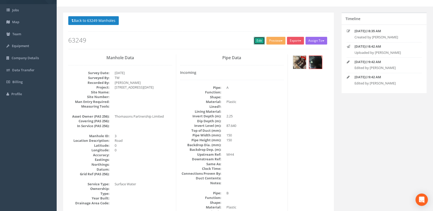
click at [256, 42] on link "Edit" at bounding box center [259, 41] width 11 height 8
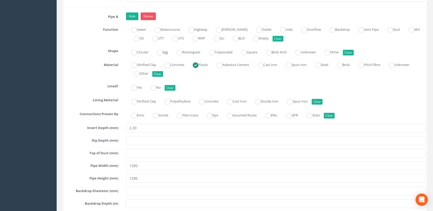
scroll to position [1317, 0]
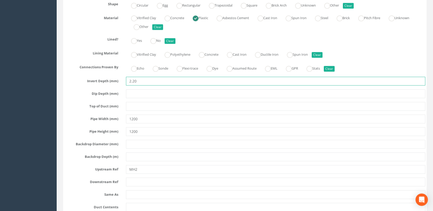
drag, startPoint x: 140, startPoint y: 78, endPoint x: 126, endPoint y: 79, distance: 15.0
click at [126, 79] on div "2.20" at bounding box center [275, 81] width 307 height 9
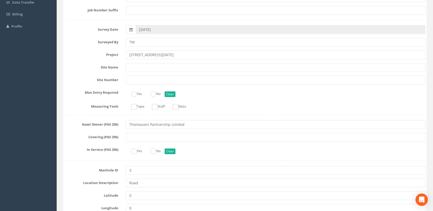
scroll to position [0, 0]
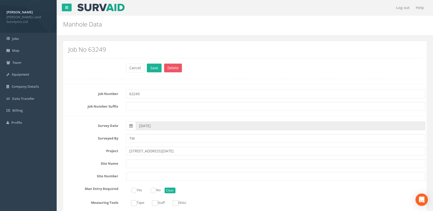
type input "2.49"
click at [155, 67] on button "Save" at bounding box center [154, 68] width 15 height 9
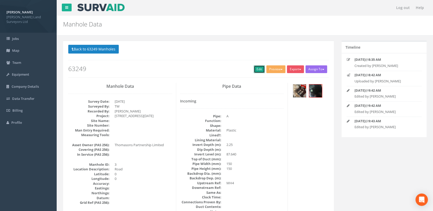
click at [259, 66] on link "Edit" at bounding box center [259, 69] width 11 height 8
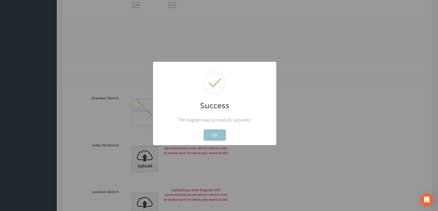
drag, startPoint x: 214, startPoint y: 135, endPoint x: 220, endPoint y: 126, distance: 10.4
click at [215, 134] on button "OK" at bounding box center [214, 135] width 22 height 11
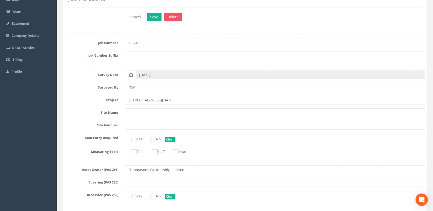
scroll to position [0, 0]
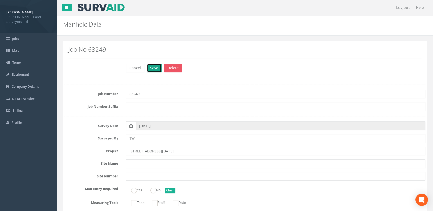
drag, startPoint x: 151, startPoint y: 67, endPoint x: 161, endPoint y: 70, distance: 10.5
click at [155, 67] on button "Save" at bounding box center [154, 68] width 15 height 9
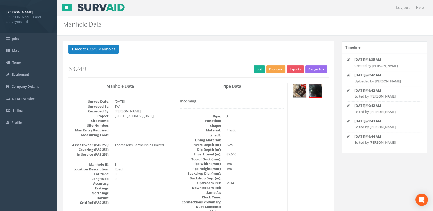
click at [281, 70] on span "button" at bounding box center [282, 69] width 2 height 1
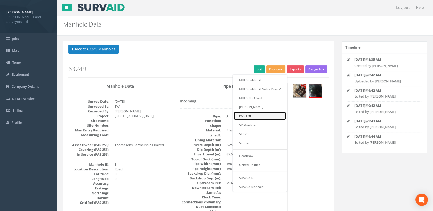
click at [247, 116] on link "PAS 128" at bounding box center [260, 116] width 52 height 8
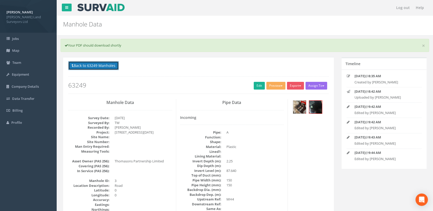
drag, startPoint x: 87, startPoint y: 65, endPoint x: 111, endPoint y: 87, distance: 33.2
click at [87, 65] on button "Back to 63249 Manholes" at bounding box center [93, 65] width 51 height 9
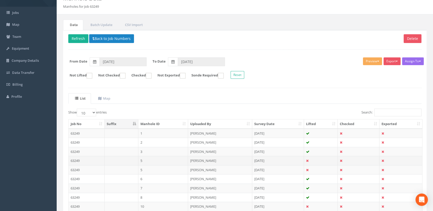
scroll to position [57, 0]
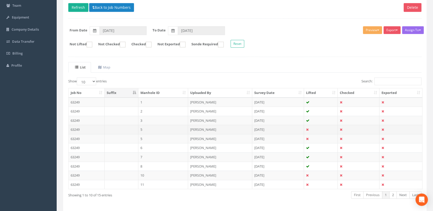
click at [145, 129] on td "5" at bounding box center [163, 129] width 50 height 9
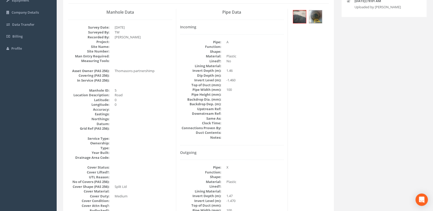
scroll to position [0, 0]
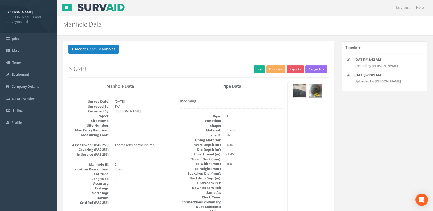
click at [305, 89] on img at bounding box center [299, 91] width 13 height 13
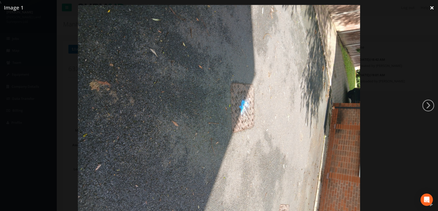
click at [433, 7] on link "×" at bounding box center [432, 7] width 12 height 15
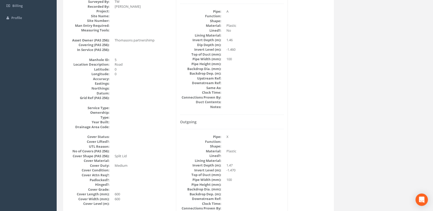
scroll to position [29, 0]
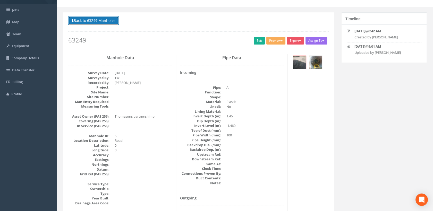
click at [107, 23] on button "Back to 63249 Manholes" at bounding box center [93, 20] width 51 height 9
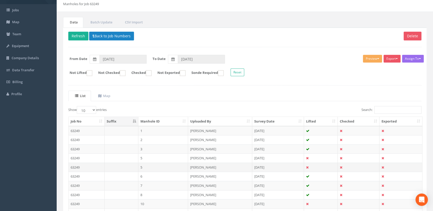
click at [155, 166] on td "5" at bounding box center [163, 167] width 50 height 9
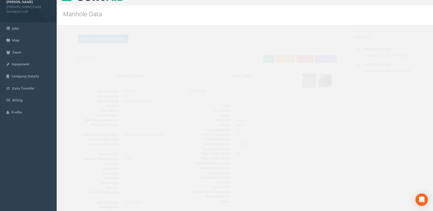
scroll to position [0, 0]
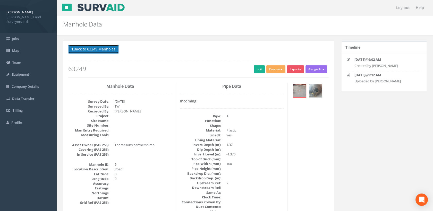
click at [101, 49] on button "Back to 63249 Manholes" at bounding box center [93, 49] width 51 height 9
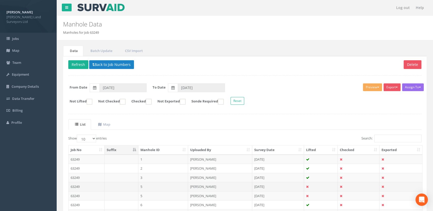
click at [152, 185] on td "5" at bounding box center [163, 186] width 50 height 9
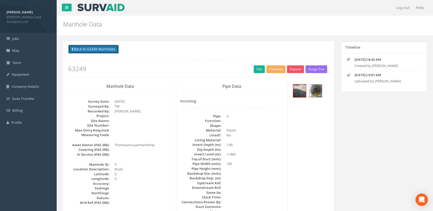
click at [106, 45] on button "Back to 63249 Manholes" at bounding box center [93, 49] width 51 height 9
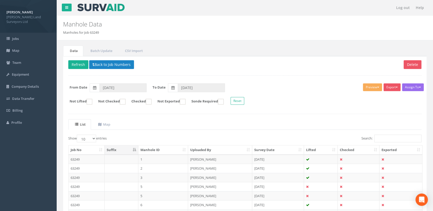
scroll to position [75, 0]
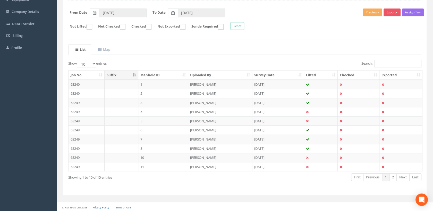
drag, startPoint x: 147, startPoint y: 119, endPoint x: 154, endPoint y: 123, distance: 7.5
click at [147, 119] on td "5" at bounding box center [163, 120] width 50 height 9
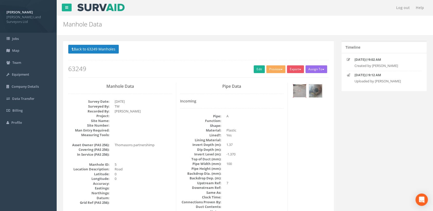
click at [298, 93] on img at bounding box center [299, 91] width 13 height 13
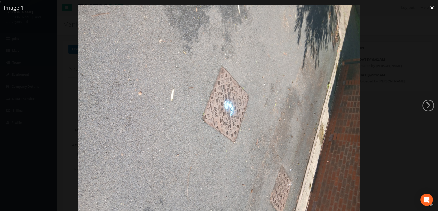
click at [432, 8] on link "×" at bounding box center [432, 7] width 12 height 15
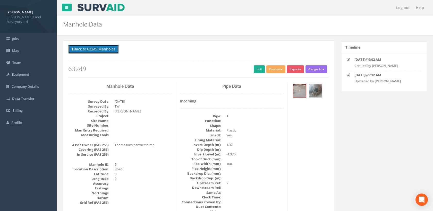
click at [112, 51] on button "Back to 63249 Manholes" at bounding box center [93, 49] width 51 height 9
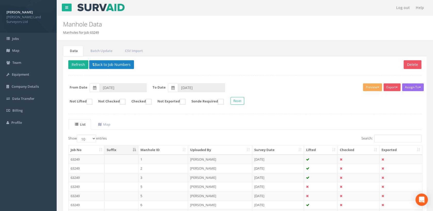
click at [155, 185] on td "5" at bounding box center [163, 186] width 50 height 9
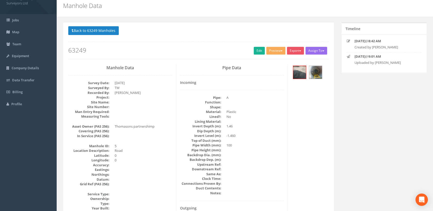
scroll to position [29, 0]
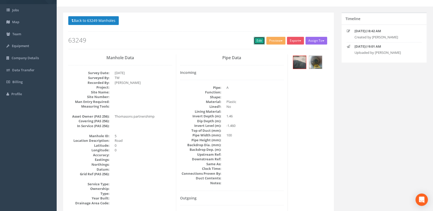
click at [259, 38] on link "Edit" at bounding box center [259, 41] width 11 height 8
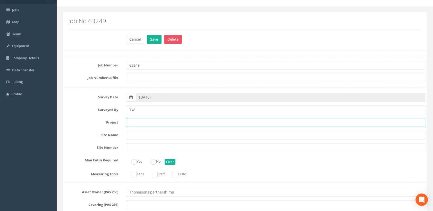
click at [139, 122] on input "text" at bounding box center [276, 122] width 300 height 9
paste input "[STREET_ADDRESS][DATE]"
click at [136, 122] on input "[STREET_ADDRESS][DATE]" at bounding box center [276, 122] width 300 height 9
paste input "[STREET_ADDRESS][DATE]"
drag, startPoint x: 223, startPoint y: 121, endPoint x: 105, endPoint y: 119, distance: 118.1
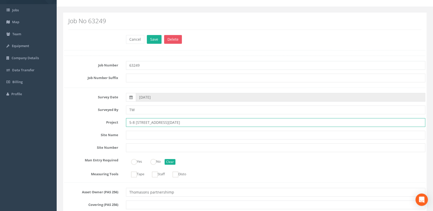
click at [105, 119] on div "Project 5-8 5-[STREET_ADDRESS][DATE]" at bounding box center [245, 122] width 369 height 9
paste input "text"
type input "[STREET_ADDRESS][DATE]"
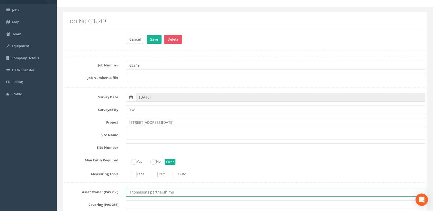
drag, startPoint x: 177, startPoint y: 191, endPoint x: 117, endPoint y: 188, distance: 59.6
click at [117, 188] on div "Asset Owner (PAS 256) Thomasons partnershimp" at bounding box center [245, 192] width 369 height 9
paste input "Partnership Limited"
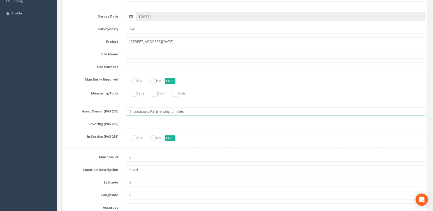
scroll to position [114, 0]
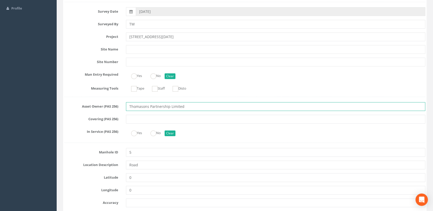
type input "Thomasons Partnership Limited"
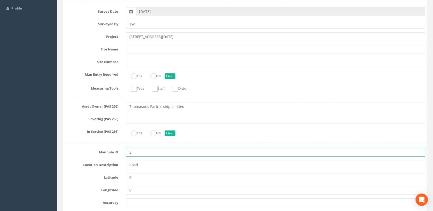
drag, startPoint x: 126, startPoint y: 153, endPoint x: 121, endPoint y: 152, distance: 5.7
click at [121, 152] on div "Manhole ID 5" at bounding box center [245, 152] width 369 height 9
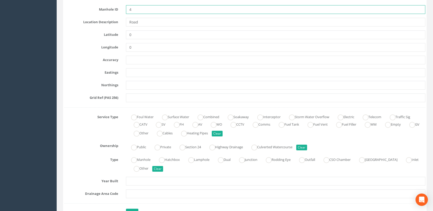
scroll to position [258, 0]
type input "4"
click at [169, 117] on label "Surface Water" at bounding box center [173, 116] width 32 height 7
radio input "true"
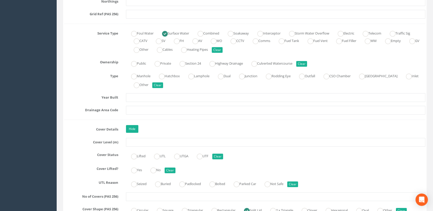
scroll to position [372, 0]
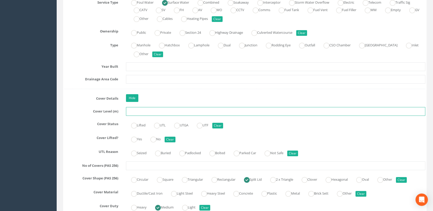
drag, startPoint x: 145, startPoint y: 108, endPoint x: 143, endPoint y: 115, distance: 8.0
click at [144, 109] on input "text" at bounding box center [276, 111] width 300 height 9
click at [140, 114] on input "text" at bounding box center [276, 111] width 300 height 9
type input "89.54"
click at [139, 124] on label "Lifted" at bounding box center [136, 124] width 20 height 7
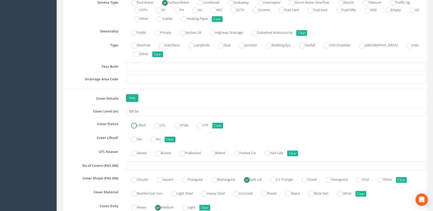
radio input "true"
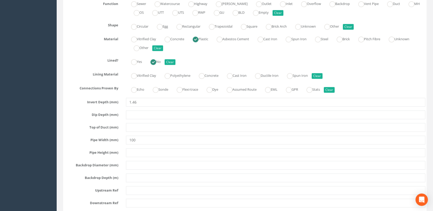
scroll to position [1002, 0]
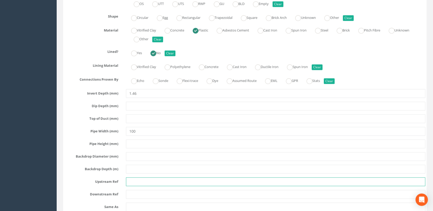
click at [136, 179] on input "text" at bounding box center [276, 182] width 300 height 9
type input "MH13"
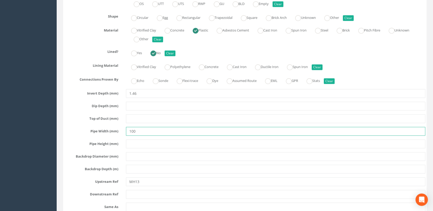
click at [165, 128] on input "100" at bounding box center [276, 131] width 300 height 9
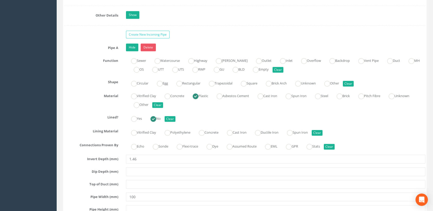
scroll to position [916, 0]
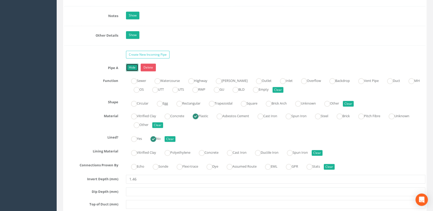
drag, startPoint x: 135, startPoint y: 63, endPoint x: 141, endPoint y: 64, distance: 6.2
click at [135, 64] on link "Hide" at bounding box center [132, 68] width 12 height 8
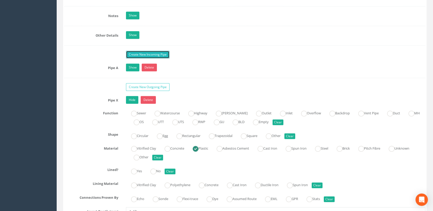
click at [146, 54] on link "Create New Incoming Pipe" at bounding box center [148, 55] width 44 height 8
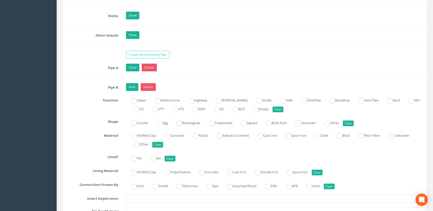
click at [173, 66] on div "Show Delete" at bounding box center [275, 68] width 307 height 9
drag, startPoint x: 198, startPoint y: 133, endPoint x: 194, endPoint y: 134, distance: 4.4
click at [198, 133] on ins at bounding box center [196, 136] width 6 height 6
radio input "true"
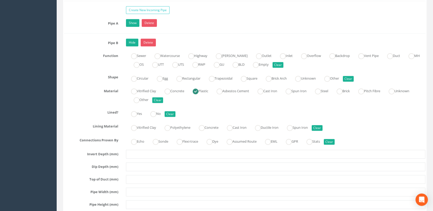
scroll to position [973, 0]
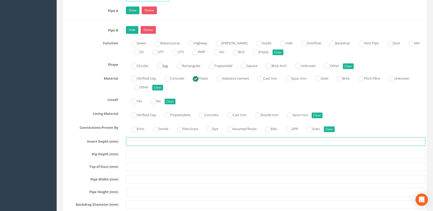
click at [140, 138] on input "text" at bounding box center [276, 141] width 300 height 9
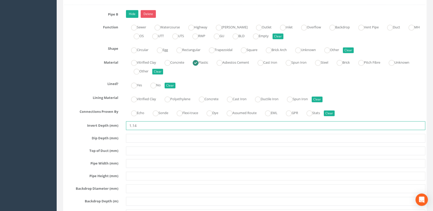
scroll to position [1031, 0]
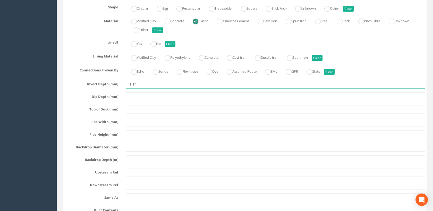
type input "1.14"
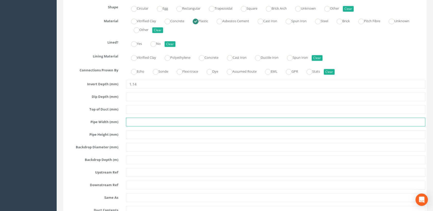
click at [136, 119] on input "text" at bounding box center [276, 122] width 300 height 9
type input "100"
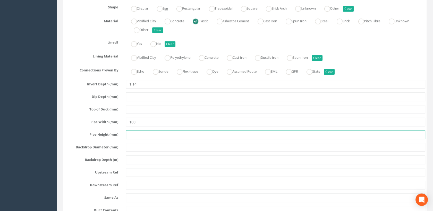
click at [141, 133] on input "text" at bounding box center [276, 134] width 300 height 9
type input "100"
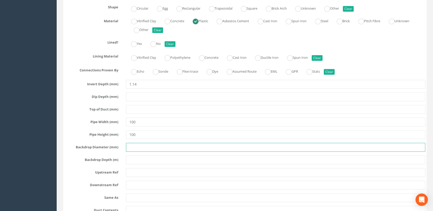
click at [139, 145] on input "text" at bounding box center [276, 147] width 300 height 9
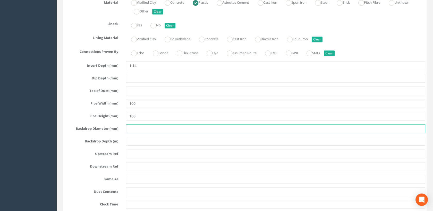
scroll to position [1060, 0]
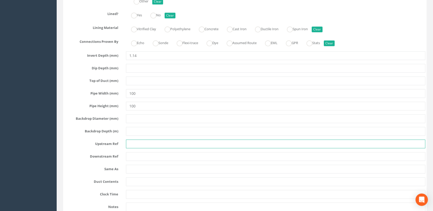
click at [138, 142] on input "text" at bounding box center [276, 144] width 300 height 9
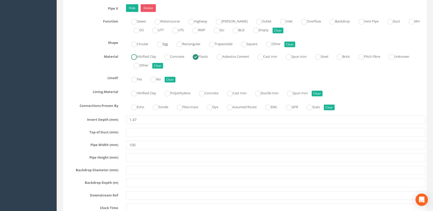
scroll to position [1346, 0]
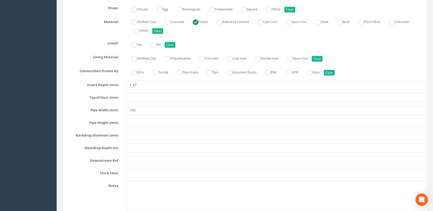
type input "MH12"
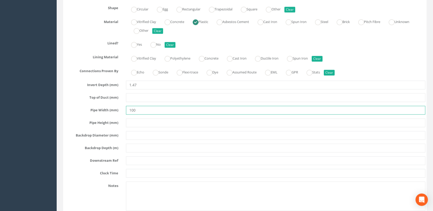
click at [140, 108] on input "100" at bounding box center [276, 110] width 300 height 9
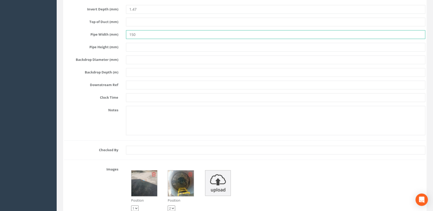
scroll to position [1432, 0]
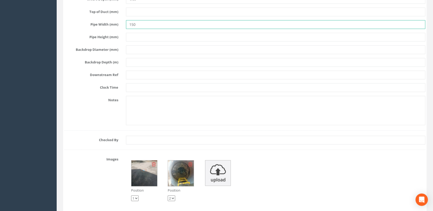
type input "150"
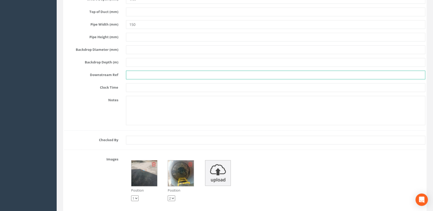
click at [134, 73] on input "text" at bounding box center [276, 75] width 300 height 9
click at [132, 72] on input "text" at bounding box center [276, 75] width 300 height 9
type input "MH3"
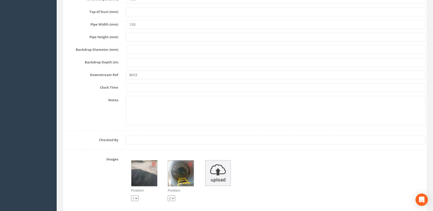
click at [172, 196] on select "1 2" at bounding box center [171, 199] width 7 height 6
select select "string:1"
click at [168, 196] on select "1 2" at bounding box center [171, 199] width 7 height 6
select select "string:2"
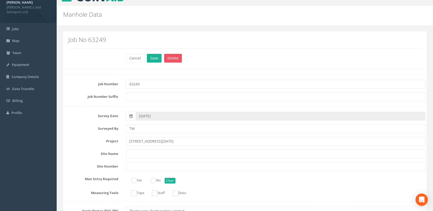
scroll to position [0, 0]
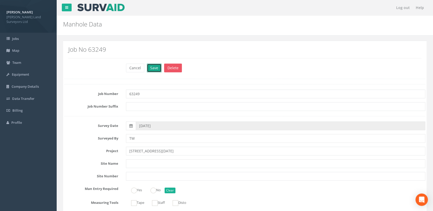
drag, startPoint x: 152, startPoint y: 69, endPoint x: 197, endPoint y: 80, distance: 46.1
click at [153, 68] on button "Save" at bounding box center [154, 68] width 15 height 9
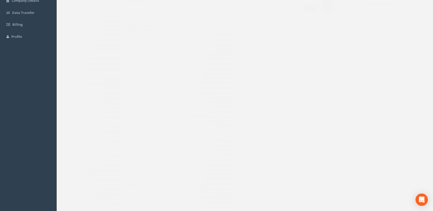
scroll to position [86, 0]
drag, startPoint x: 305, startPoint y: 107, endPoint x: 297, endPoint y: 88, distance: 21.2
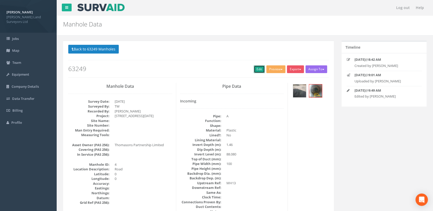
click at [260, 71] on link "Edit" at bounding box center [259, 69] width 11 height 8
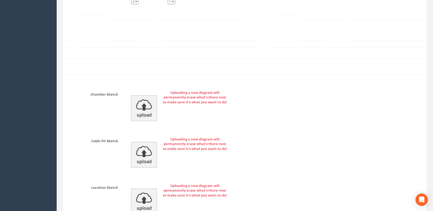
scroll to position [1650, 0]
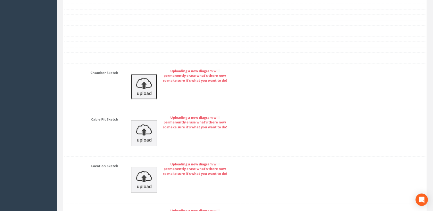
click at [149, 89] on img at bounding box center [144, 87] width 26 height 26
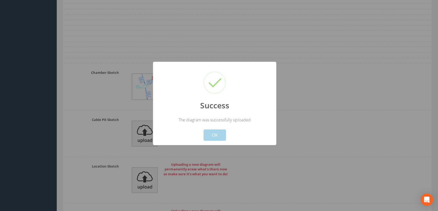
click at [216, 137] on button "OK" at bounding box center [214, 135] width 22 height 11
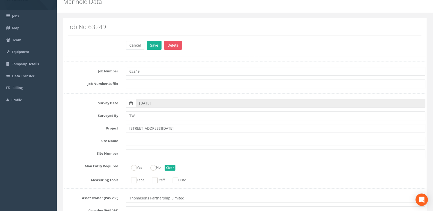
scroll to position [0, 0]
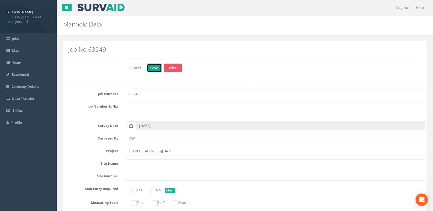
drag, startPoint x: 151, startPoint y: 69, endPoint x: 155, endPoint y: 68, distance: 4.3
click at [152, 69] on button "Save" at bounding box center [154, 68] width 15 height 9
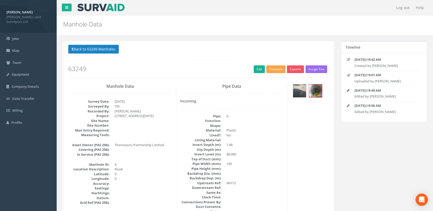
click at [276, 70] on button "Preview" at bounding box center [275, 69] width 19 height 8
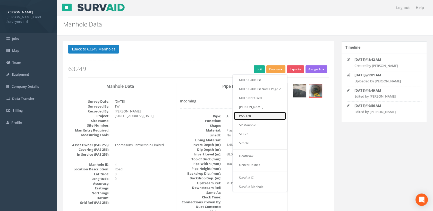
click at [249, 116] on link "PAS 128" at bounding box center [260, 116] width 52 height 8
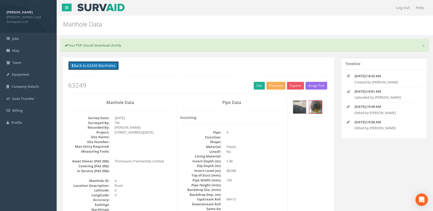
click at [115, 66] on button "Back to 63249 Manholes" at bounding box center [93, 65] width 51 height 9
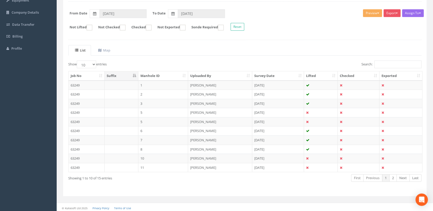
scroll to position [75, 0]
click at [205, 121] on td "[PERSON_NAME]" at bounding box center [220, 120] width 64 height 9
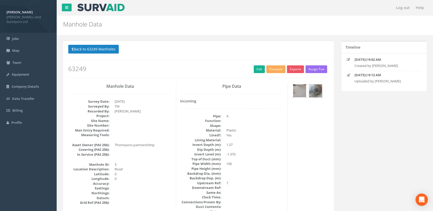
click at [303, 90] on img at bounding box center [299, 91] width 13 height 13
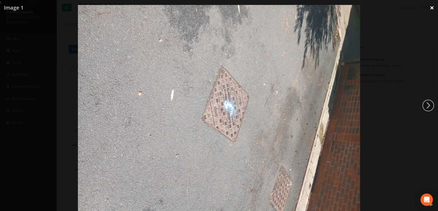
click at [431, 7] on link "×" at bounding box center [432, 7] width 12 height 15
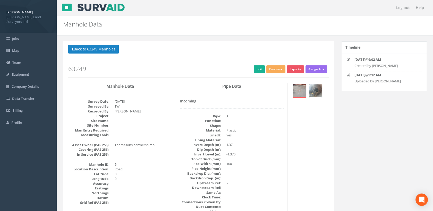
click at [317, 90] on img at bounding box center [315, 91] width 13 height 13
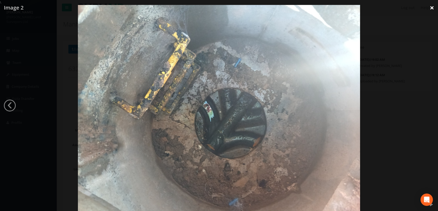
click at [431, 9] on link "×" at bounding box center [432, 7] width 12 height 15
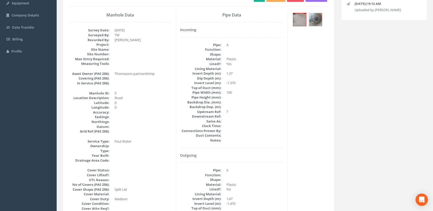
scroll to position [57, 0]
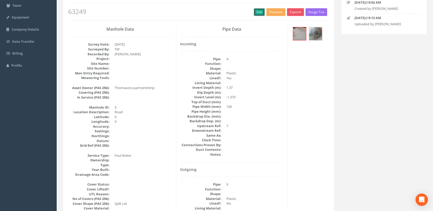
click at [260, 12] on link "Edit" at bounding box center [259, 12] width 11 height 8
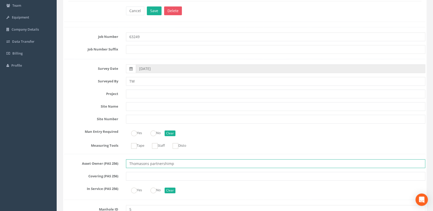
drag, startPoint x: 177, startPoint y: 162, endPoint x: 124, endPoint y: 162, distance: 53.3
click at [124, 162] on div "Thomasons partnershimp" at bounding box center [275, 164] width 307 height 9
paste input "Partnership Limited"
type input "Thomasons Partnership Limited"
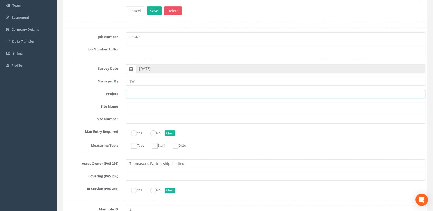
click at [146, 94] on input "text" at bounding box center [276, 94] width 300 height 9
paste input "[STREET_ADDRESS][DATE]"
type input "[STREET_ADDRESS][DATE]"
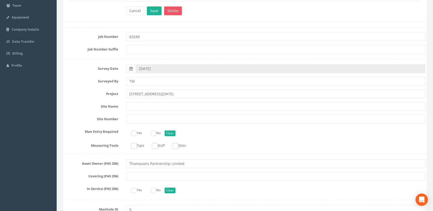
click at [220, 134] on div "Yes No Clear" at bounding box center [275, 133] width 307 height 10
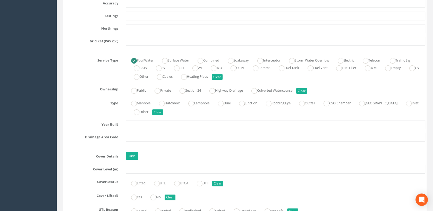
scroll to position [344, 0]
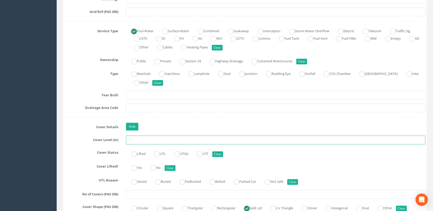
click at [142, 141] on input "text" at bounding box center [276, 140] width 300 height 9
type input "89.50"
click at [136, 154] on ins at bounding box center [134, 155] width 6 height 6
radio input "true"
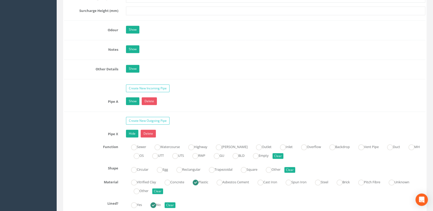
scroll to position [916, 0]
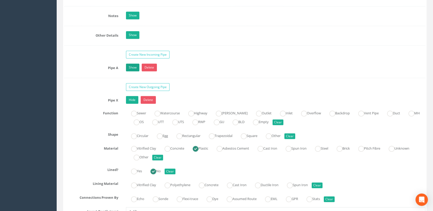
type input "89.50"
click at [132, 68] on link "Show" at bounding box center [132, 68] width 13 height 8
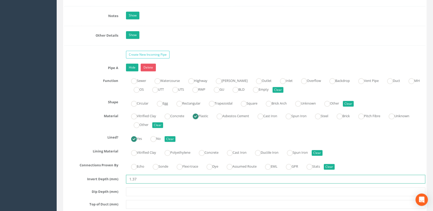
click at [135, 178] on input "1.37" at bounding box center [276, 179] width 300 height 9
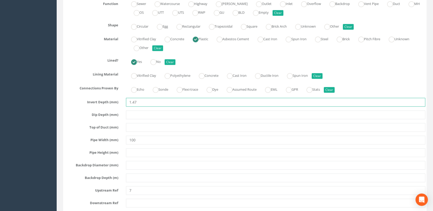
scroll to position [1002, 0]
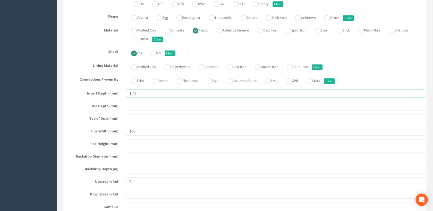
type input "1.47"
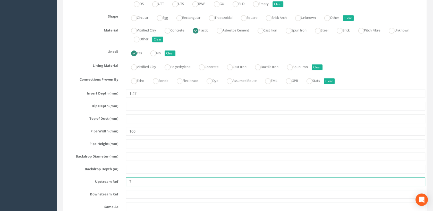
drag, startPoint x: 137, startPoint y: 178, endPoint x: 128, endPoint y: 179, distance: 8.8
click at [128, 179] on input "7" at bounding box center [276, 182] width 300 height 9
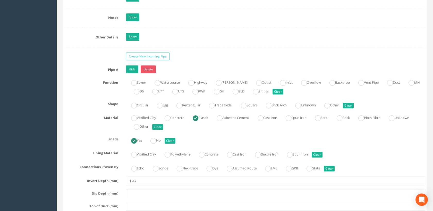
scroll to position [888, 0]
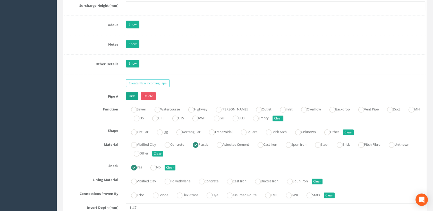
type input "UR"
click at [132, 94] on link "Hide" at bounding box center [132, 96] width 12 height 8
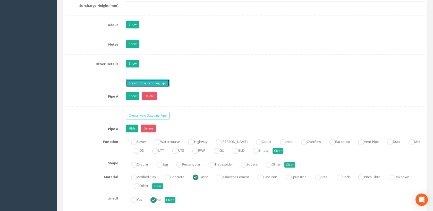
click at [143, 80] on link "Create New Incoming Pipe" at bounding box center [148, 83] width 44 height 8
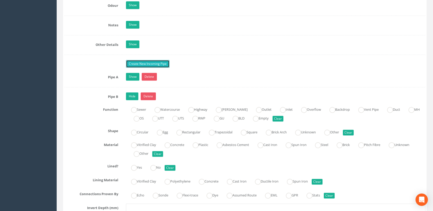
scroll to position [916, 0]
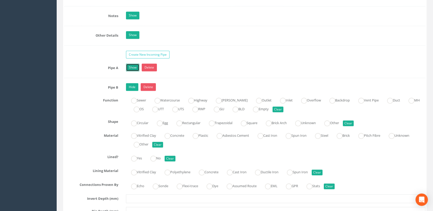
click at [136, 65] on link "Show" at bounding box center [132, 68] width 13 height 8
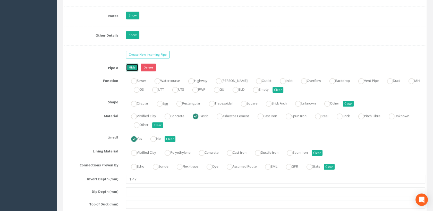
click at [136, 65] on link "Hide" at bounding box center [132, 68] width 12 height 8
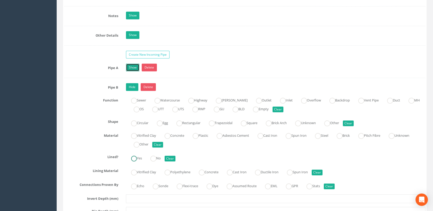
click at [136, 157] on ins at bounding box center [134, 159] width 6 height 6
radio input "true"
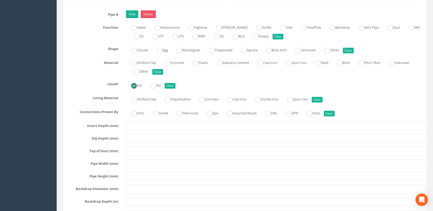
scroll to position [1002, 0]
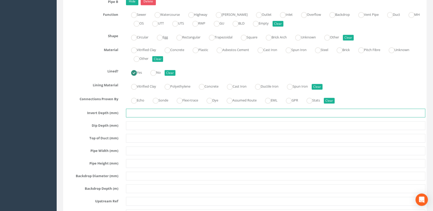
click at [135, 110] on input "text" at bounding box center [276, 113] width 300 height 9
type input "0.69"
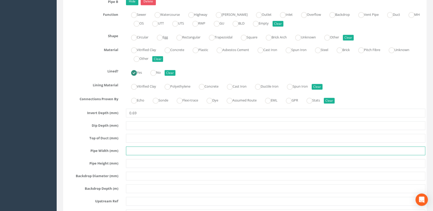
click at [135, 150] on input "text" at bounding box center [276, 151] width 300 height 9
type input "100"
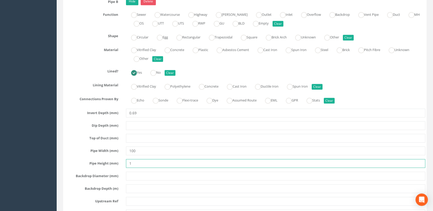
click at [138, 161] on input "1" at bounding box center [276, 163] width 300 height 9
type input "100"
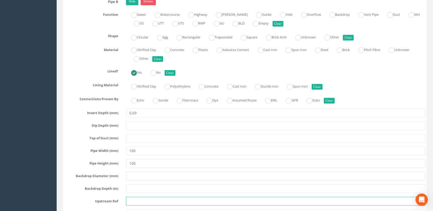
click at [137, 197] on input "text" at bounding box center [276, 201] width 300 height 9
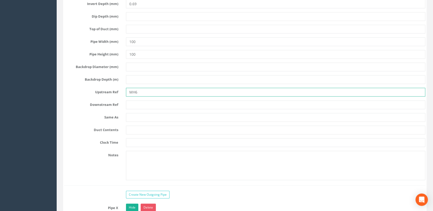
scroll to position [1117, 0]
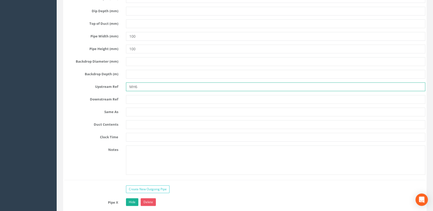
type input "MH6"
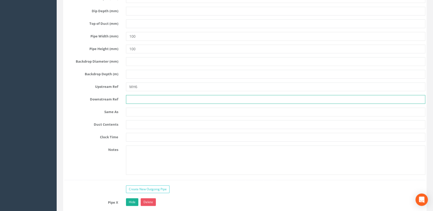
click at [130, 95] on input "text" at bounding box center [276, 99] width 300 height 9
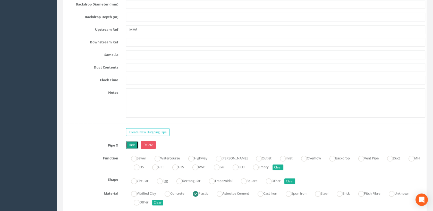
click at [134, 143] on link "Hide" at bounding box center [132, 145] width 12 height 8
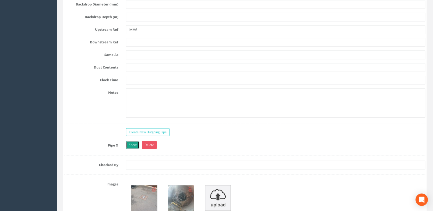
click at [135, 142] on link "Show" at bounding box center [132, 145] width 13 height 8
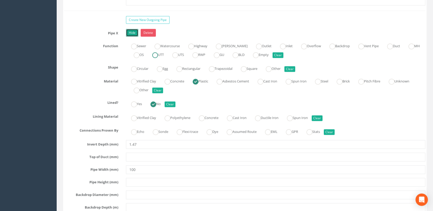
scroll to position [1289, 0]
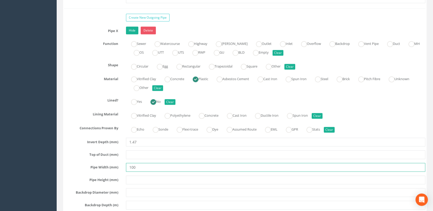
click at [139, 165] on input "100" at bounding box center [276, 167] width 300 height 9
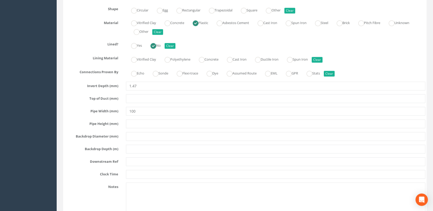
scroll to position [1346, 0]
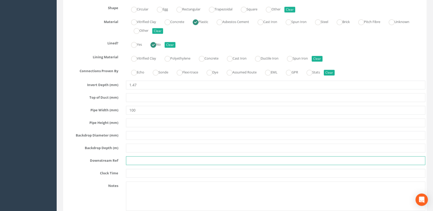
click at [136, 156] on input "text" at bounding box center [276, 160] width 300 height 9
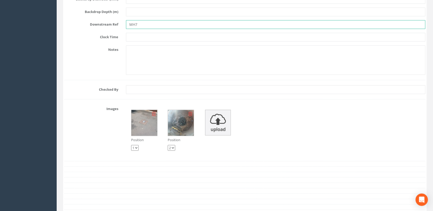
scroll to position [1489, 0]
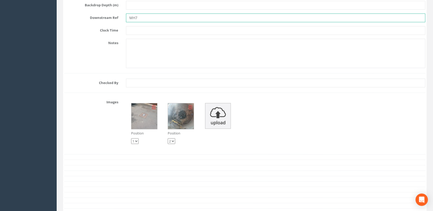
type input "MH7"
click at [174, 139] on select "1 2" at bounding box center [171, 141] width 7 height 6
select select "string:1"
click at [168, 138] on select "1 2" at bounding box center [171, 141] width 7 height 6
select select "string:2"
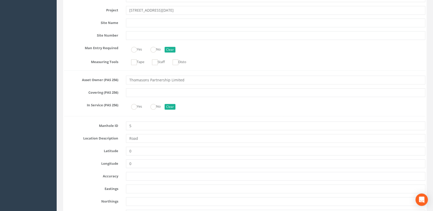
scroll to position [0, 0]
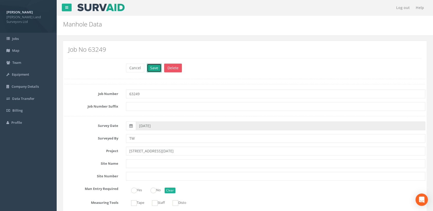
click at [153, 69] on button "Save" at bounding box center [154, 68] width 15 height 9
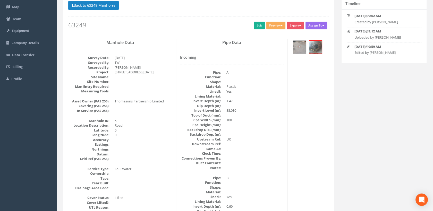
scroll to position [57, 0]
